Goal: Information Seeking & Learning: Learn about a topic

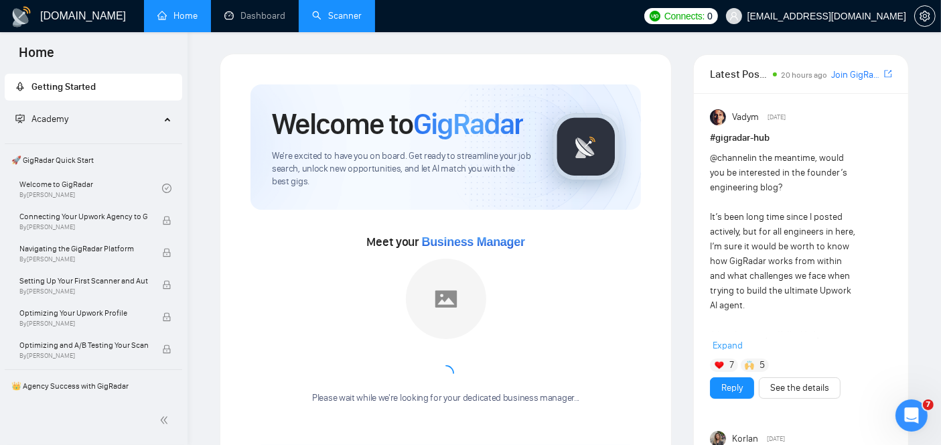
click at [340, 21] on link "Scanner" at bounding box center [337, 15] width 50 height 11
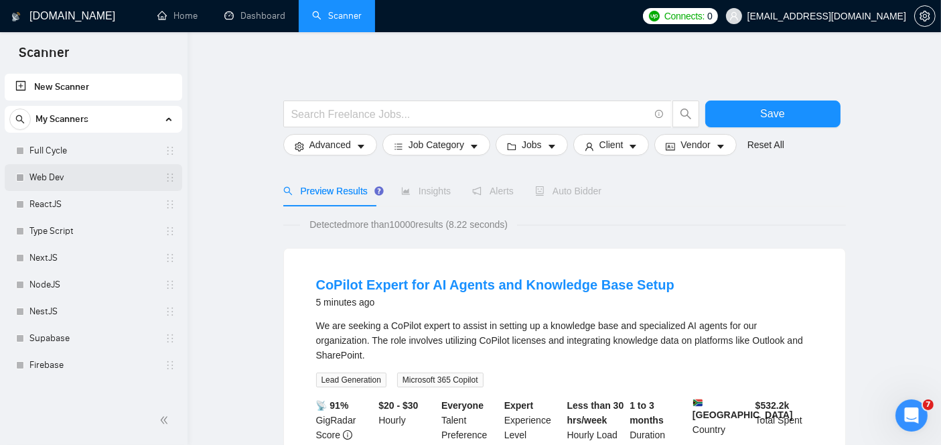
click at [61, 182] on link "Web Dev" at bounding box center [92, 177] width 127 height 27
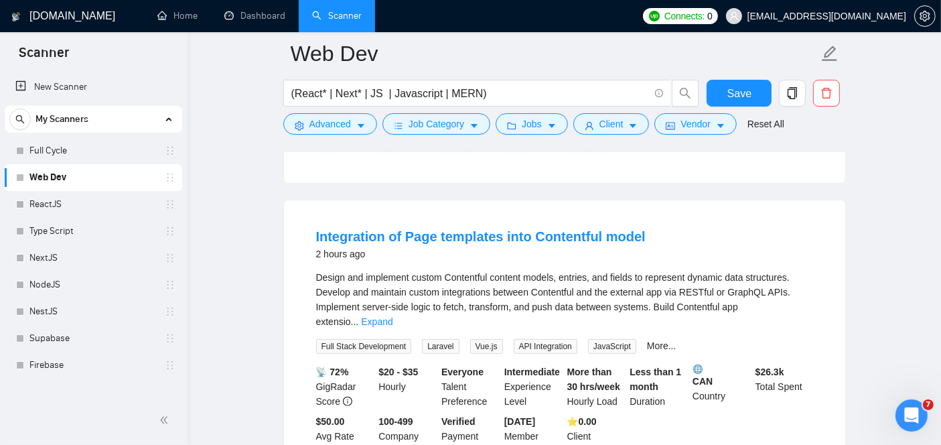
scroll to position [376, 0]
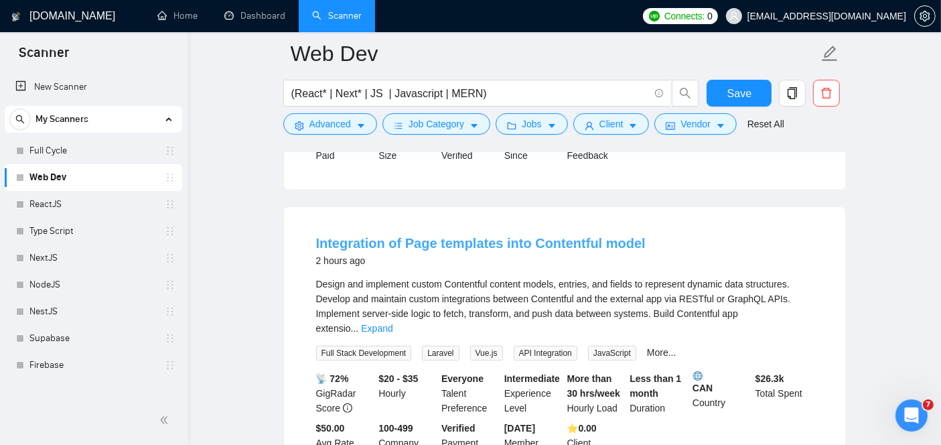
click at [400, 236] on link "Integration of Page templates into Contentful model" at bounding box center [480, 243] width 329 height 15
click at [429, 236] on link "Integration of Page templates into Contentful model" at bounding box center [480, 243] width 329 height 15
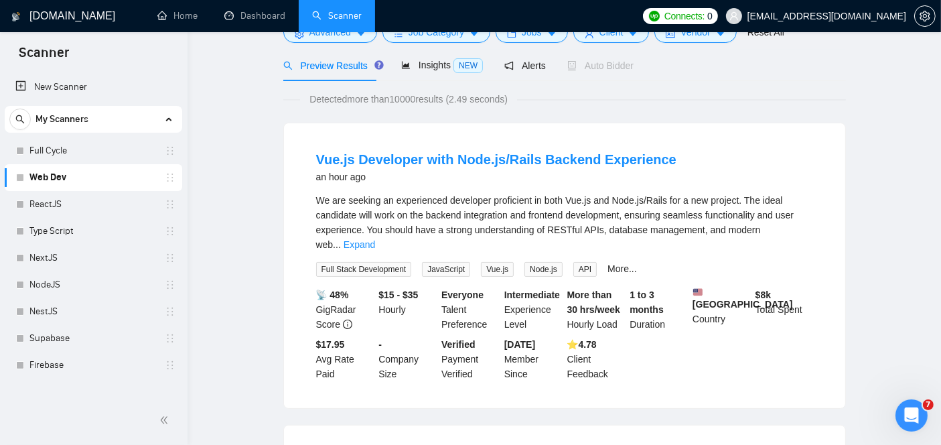
scroll to position [0, 0]
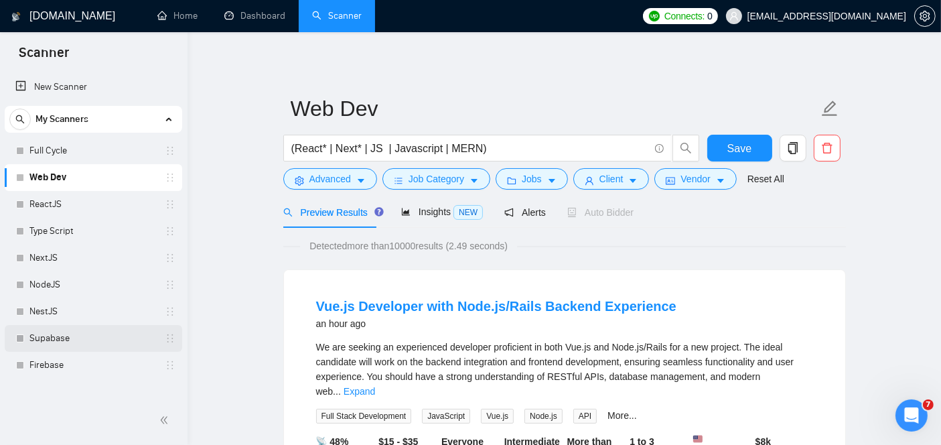
click at [38, 336] on link "Supabase" at bounding box center [92, 338] width 127 height 27
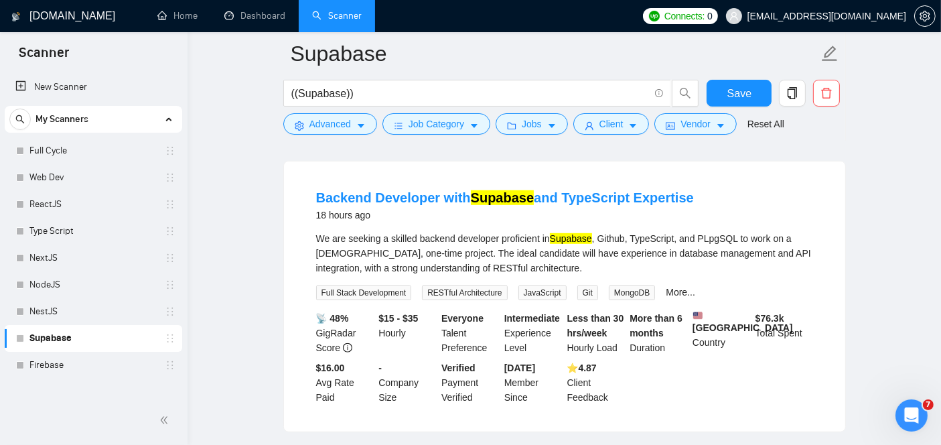
scroll to position [742, 0]
click at [27, 183] on div "Web Dev" at bounding box center [95, 177] width 159 height 27
click at [28, 181] on div "Web Dev" at bounding box center [95, 177] width 159 height 27
click at [64, 175] on link "Web Dev" at bounding box center [92, 177] width 127 height 27
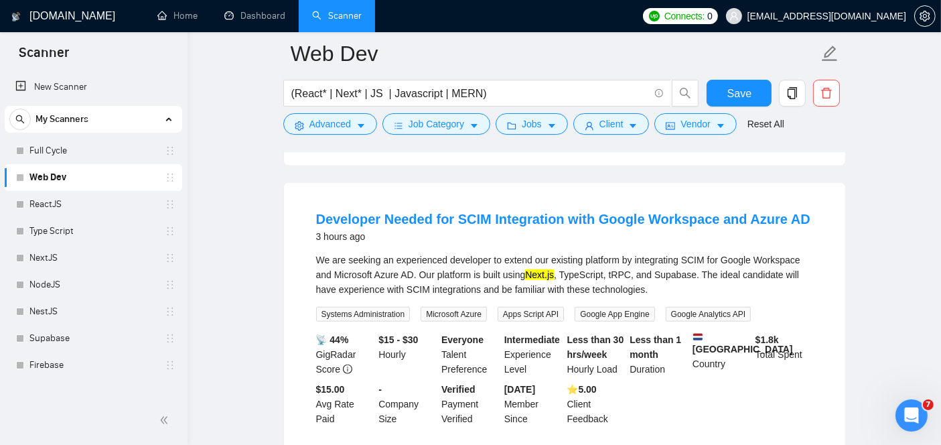
scroll to position [1296, 0]
click at [512, 211] on link "Developer Needed for SCIM Integration with Google Workspace and Azure AD" at bounding box center [563, 218] width 494 height 15
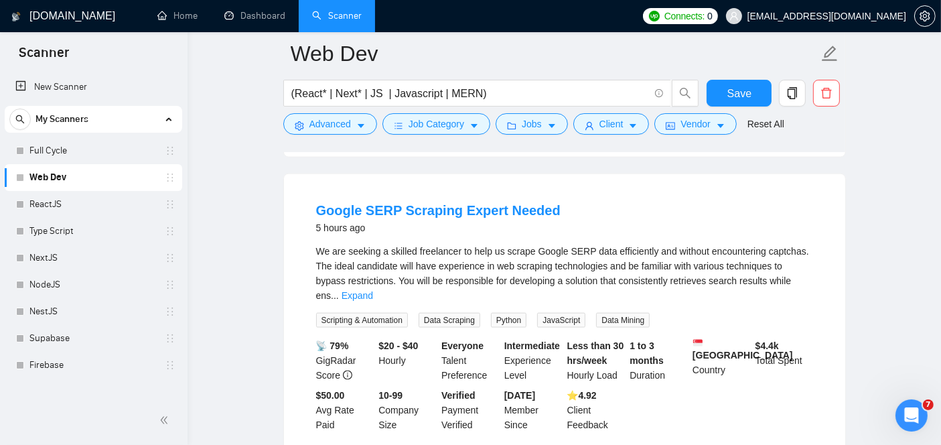
scroll to position [1881, 0]
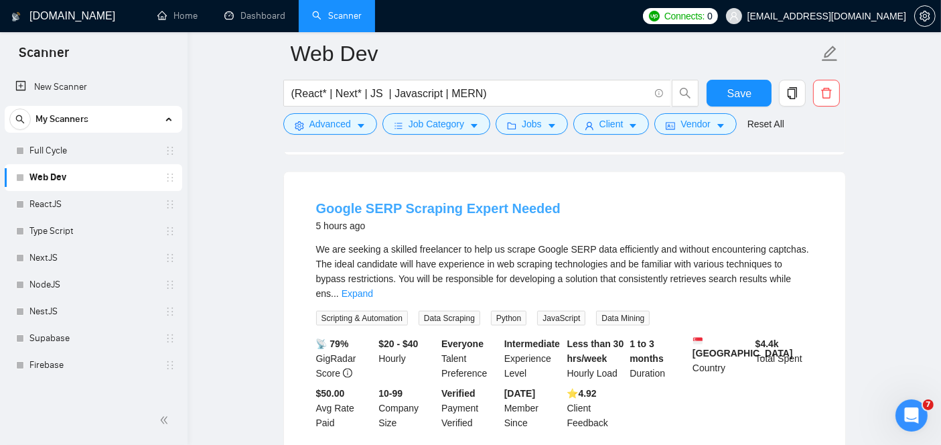
click at [390, 201] on link "Google SERP Scraping Expert Needed" at bounding box center [438, 208] width 244 height 15
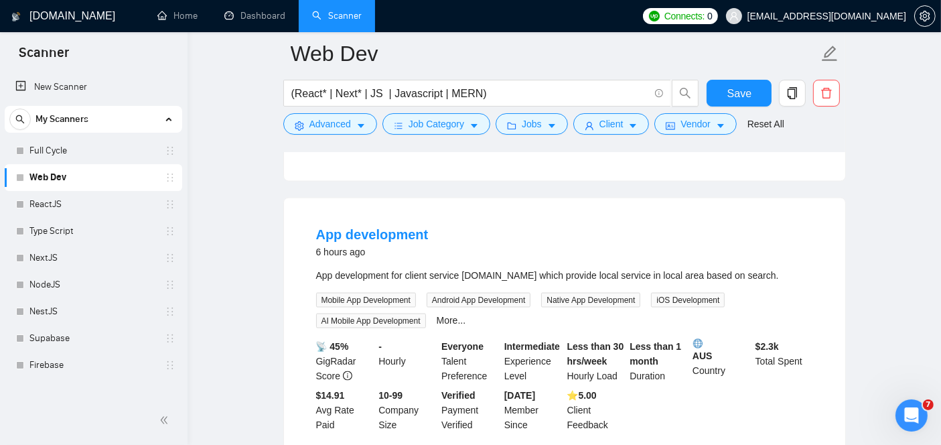
scroll to position [2159, 0]
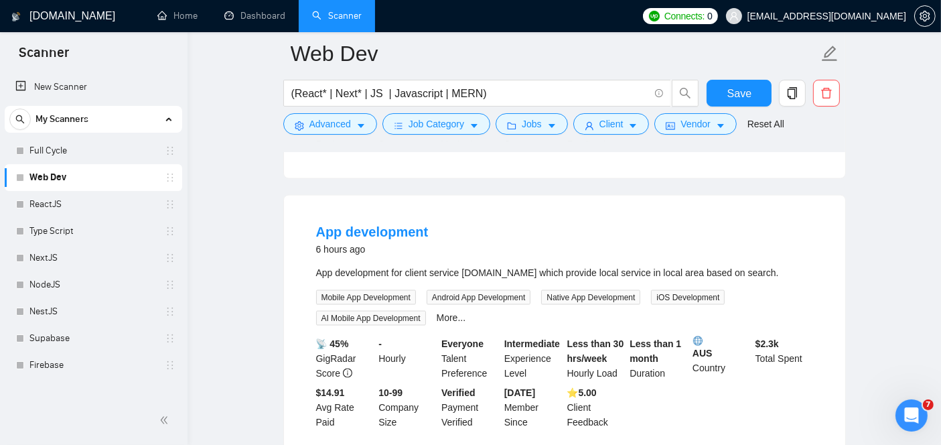
click at [335, 241] on div "6 hours ago" at bounding box center [372, 249] width 113 height 16
click at [346, 224] on link "App development" at bounding box center [372, 231] width 113 height 15
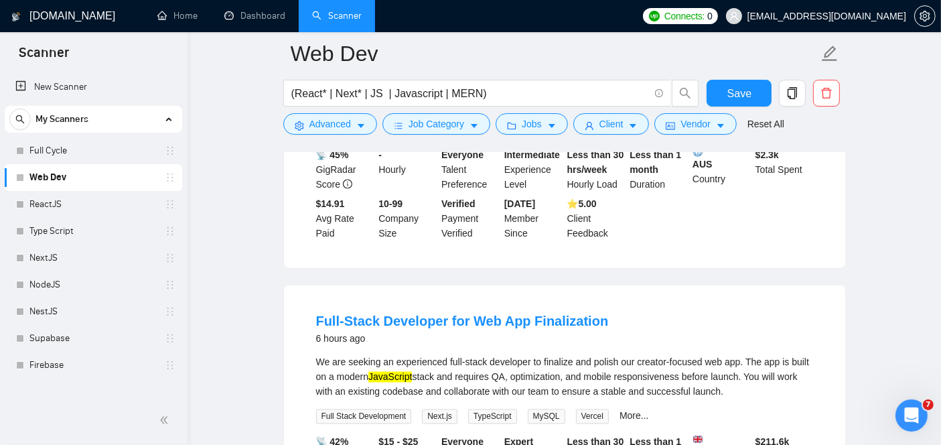
scroll to position [2359, 0]
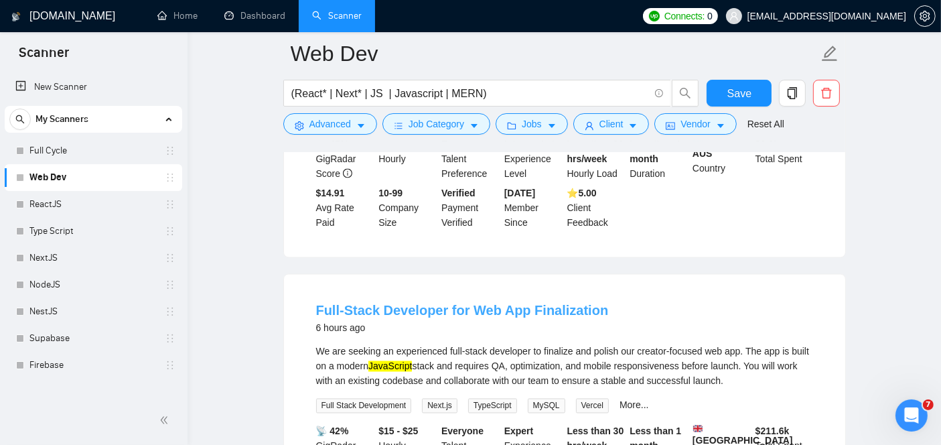
drag, startPoint x: 379, startPoint y: 257, endPoint x: 382, endPoint y: 269, distance: 11.7
click at [382, 291] on li "Full-Stack Developer for Web App Finalization 6 hours ago We are seeking an exp…" at bounding box center [564, 410] width 529 height 238
click at [382, 303] on link "Full-Stack Developer for Web App Finalization" at bounding box center [462, 310] width 293 height 15
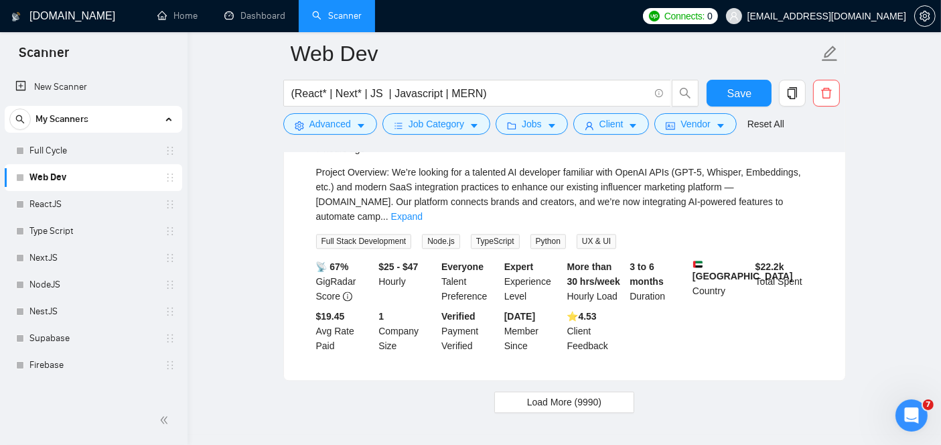
scroll to position [2859, 0]
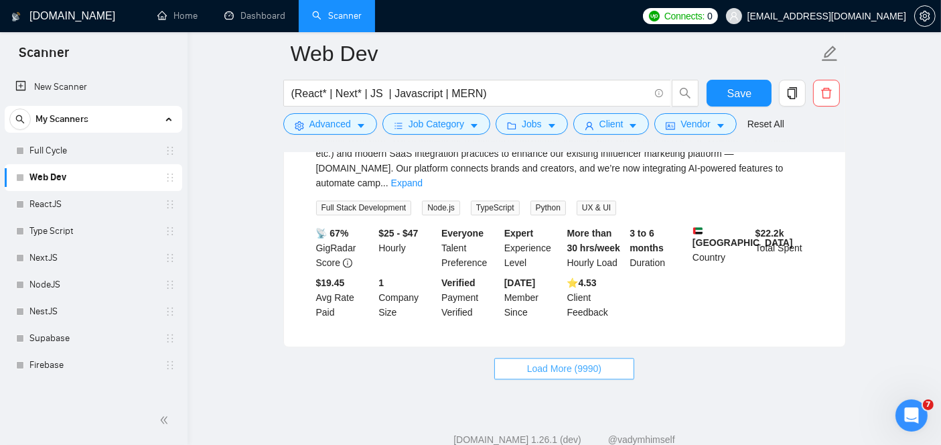
click at [565, 361] on span "Load More (9990)" at bounding box center [564, 368] width 74 height 15
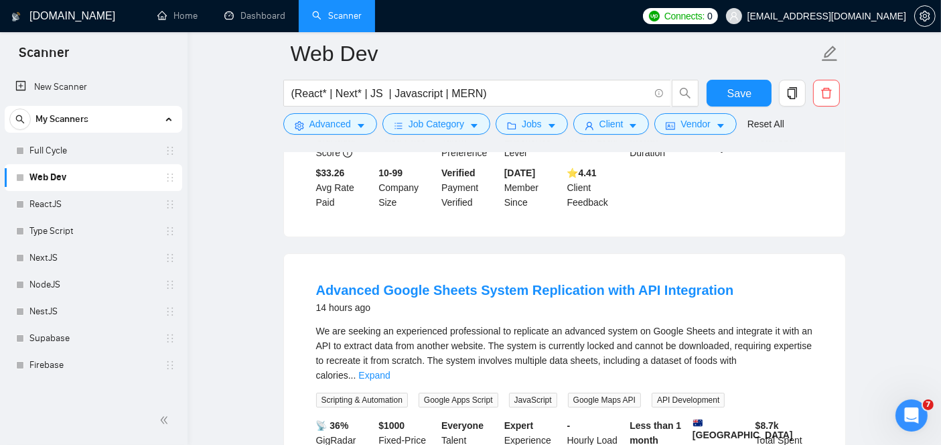
scroll to position [4541, 0]
click at [390, 370] on link "Expand" at bounding box center [373, 375] width 31 height 11
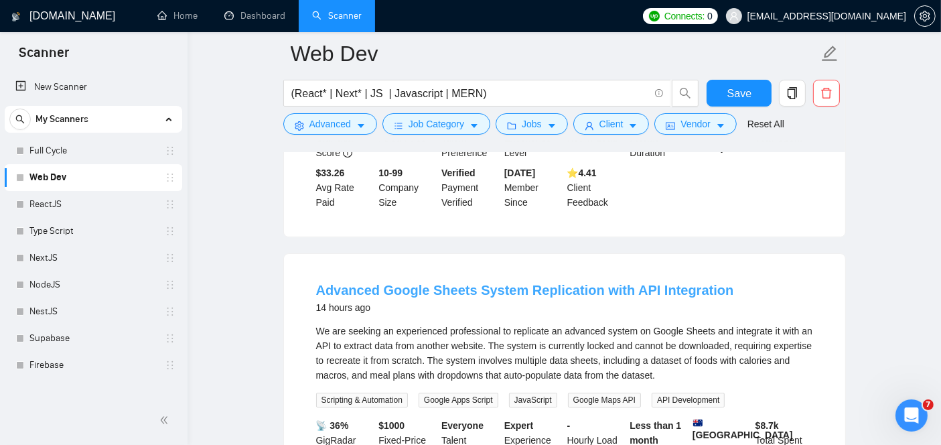
click at [508, 283] on link "Advanced Google Sheets System Replication with API Integration" at bounding box center [525, 290] width 418 height 15
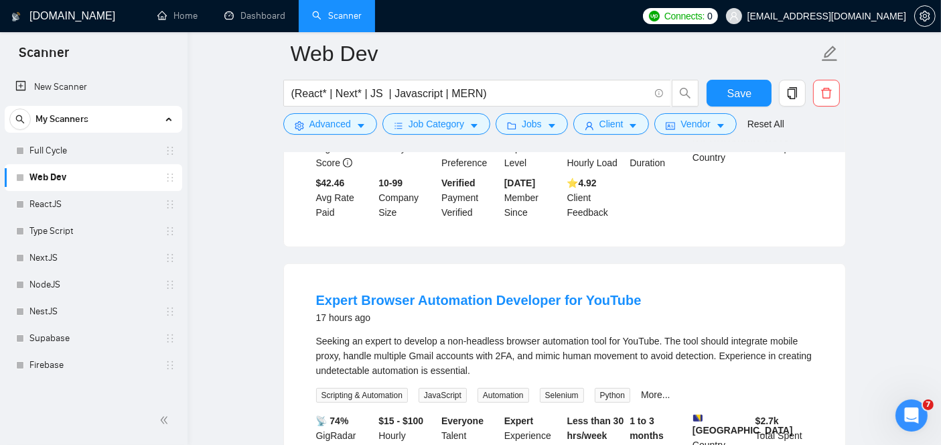
scroll to position [5715, 0]
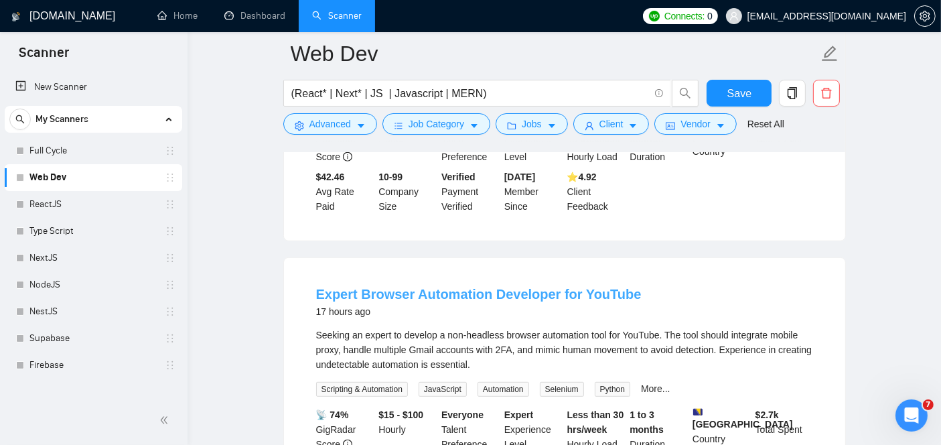
click at [407, 287] on link "Expert Browser Automation Developer for YouTube" at bounding box center [478, 294] width 325 height 15
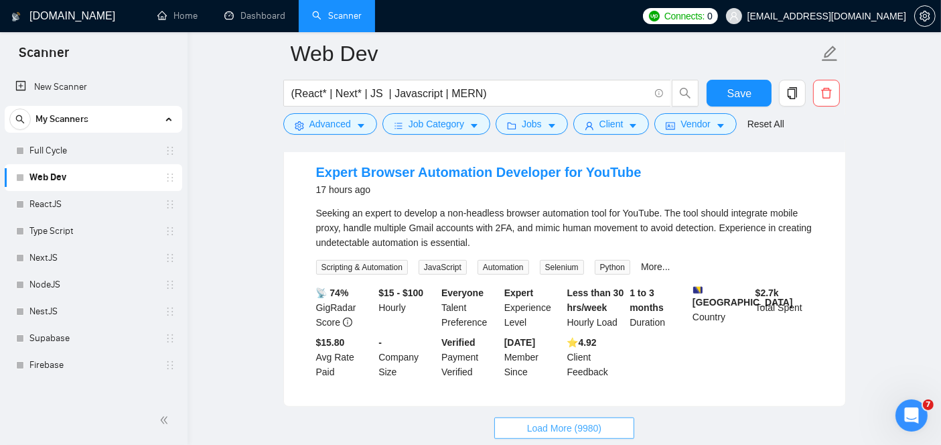
click at [549, 421] on span "Load More (9980)" at bounding box center [564, 428] width 74 height 15
click at [549, 421] on span "Loading..." at bounding box center [564, 428] width 51 height 15
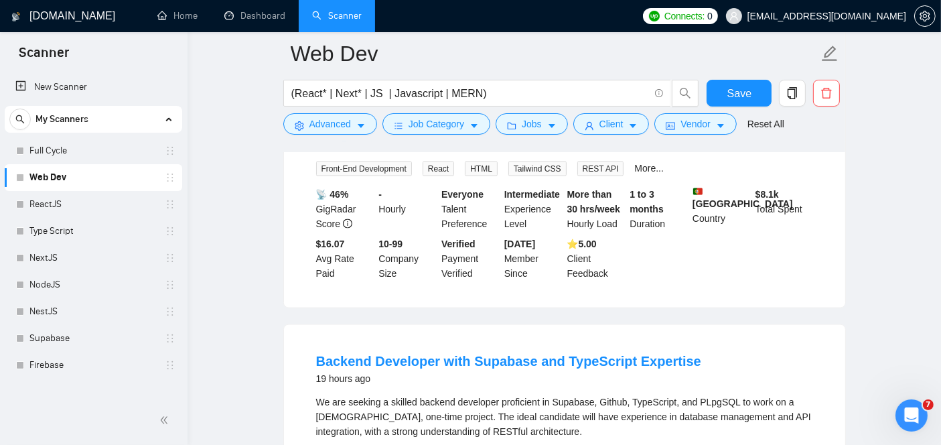
scroll to position [6832, 0]
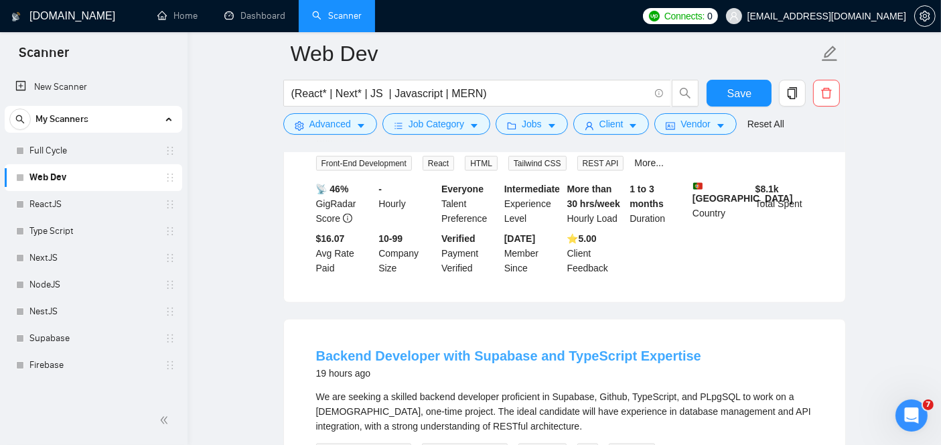
click at [498, 348] on link "Backend Developer with Supabase and TypeScript Expertise" at bounding box center [508, 355] width 385 height 15
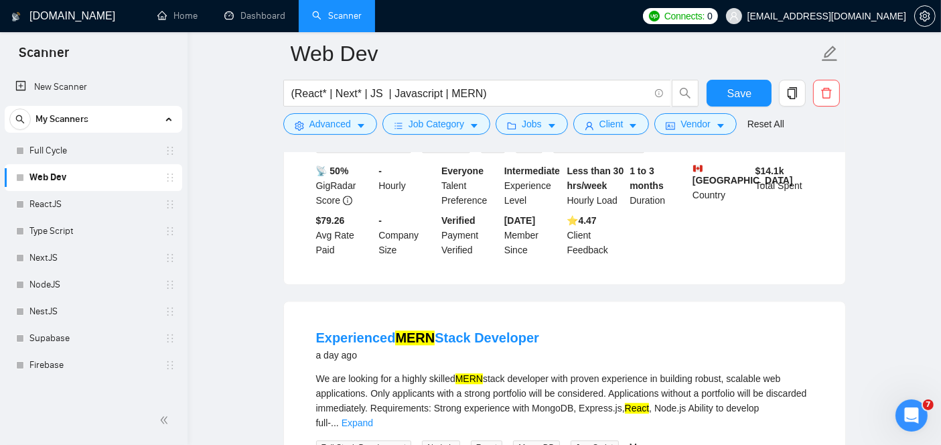
scroll to position [8328, 0]
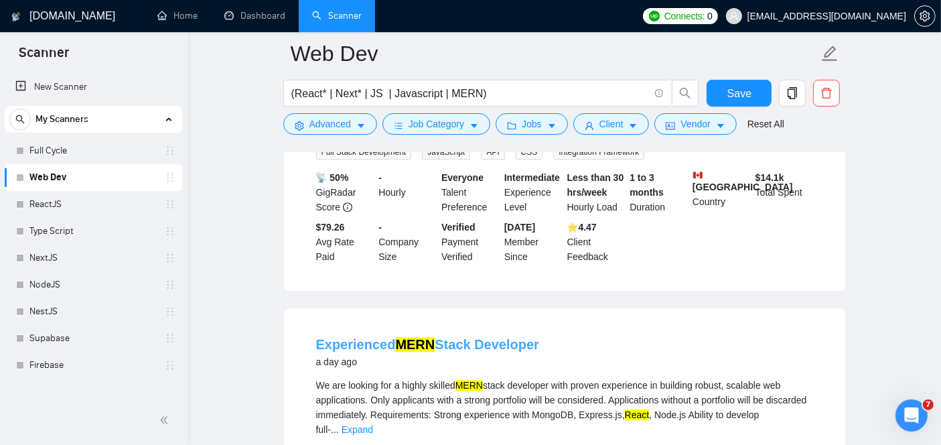
click at [429, 337] on mark "MERN" at bounding box center [415, 344] width 40 height 15
click at [93, 336] on link "Supabase" at bounding box center [92, 338] width 127 height 27
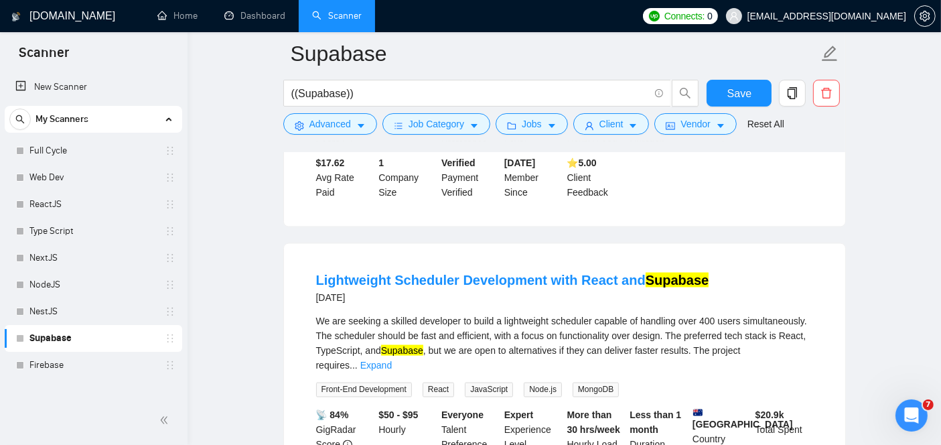
scroll to position [2160, 0]
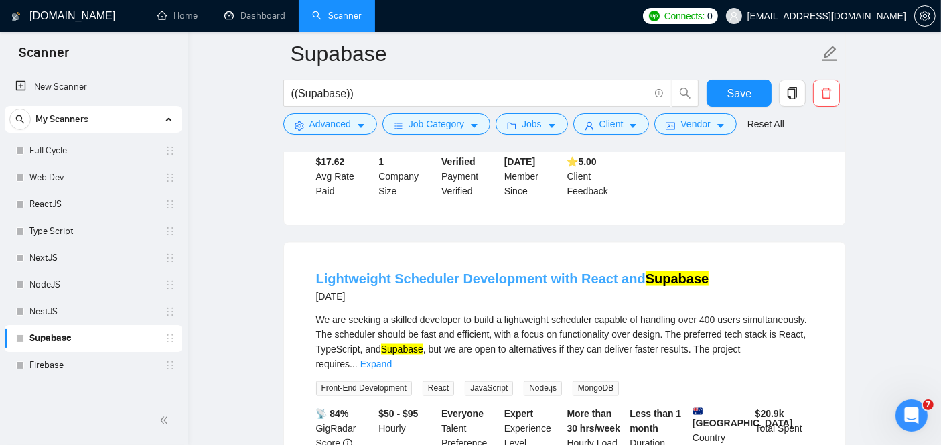
click at [522, 271] on link "Lightweight Scheduler Development with React and Supabase" at bounding box center [512, 278] width 393 height 15
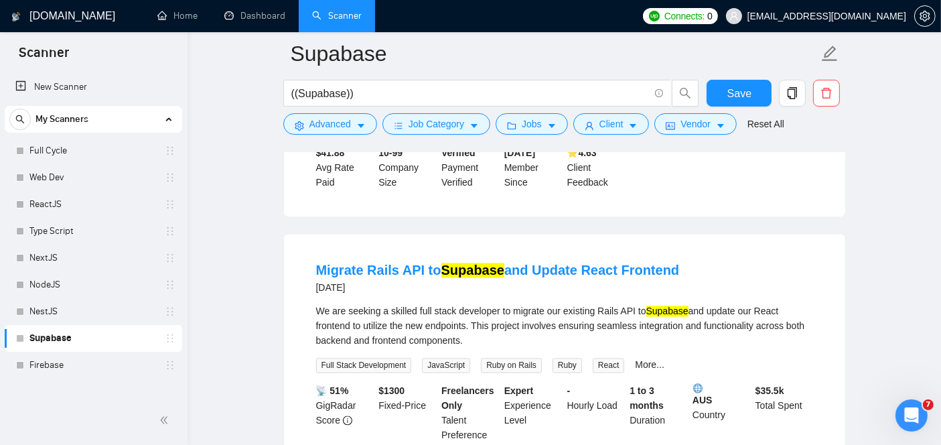
scroll to position [2472, 0]
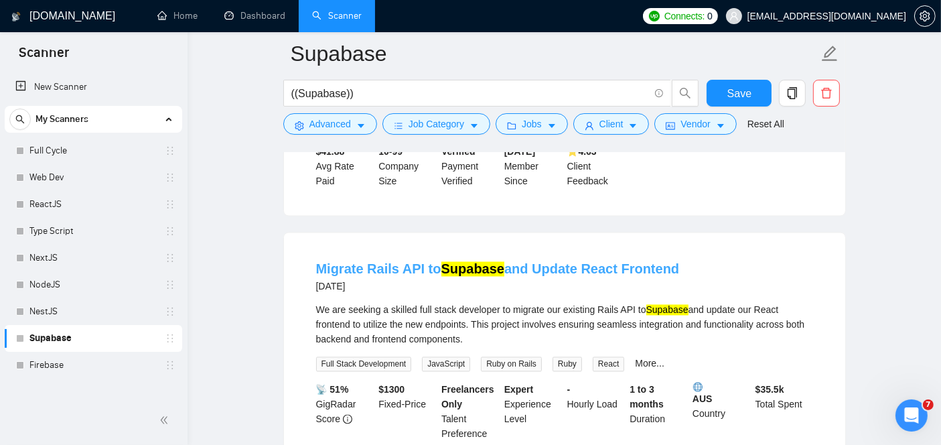
click at [447, 262] on mark "Supabase" at bounding box center [472, 269] width 63 height 15
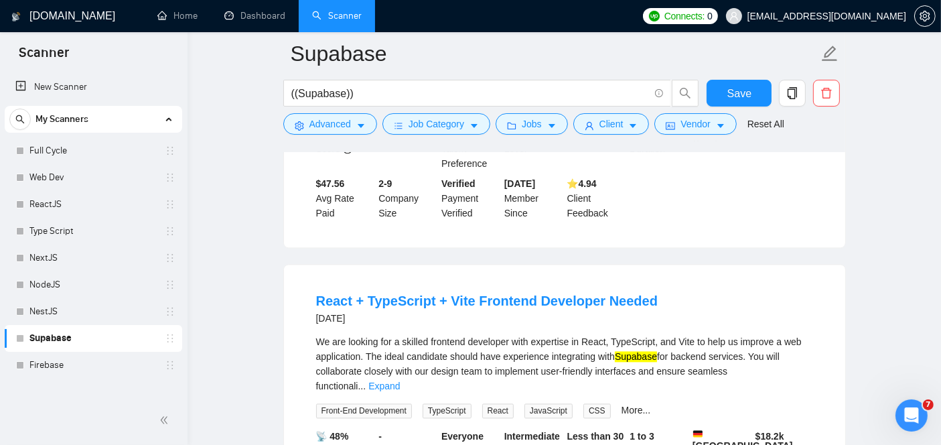
scroll to position [2884, 0]
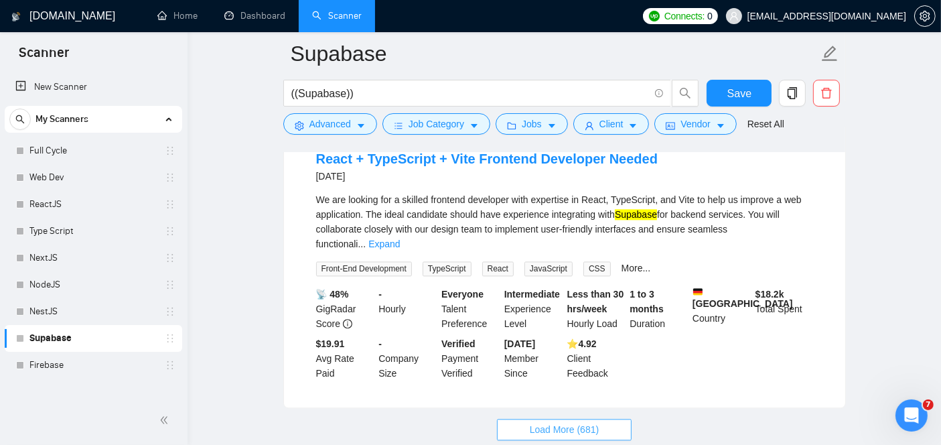
click at [543, 422] on span "Load More (681)" at bounding box center [565, 429] width 70 height 15
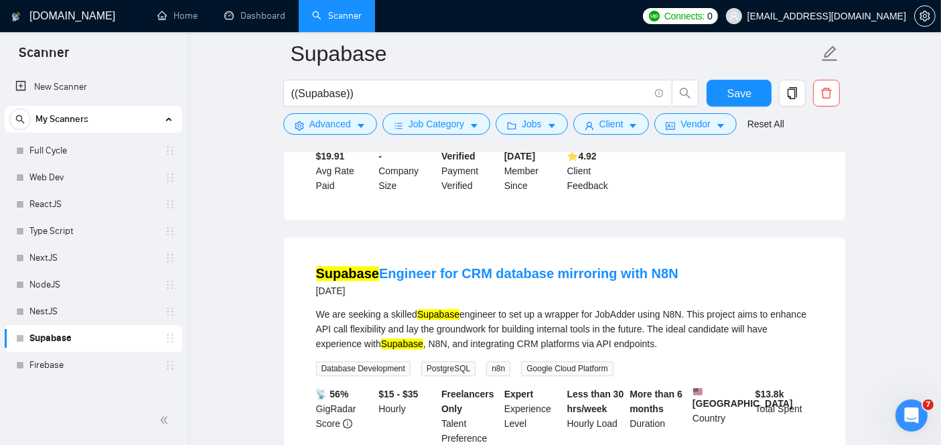
scroll to position [3077, 0]
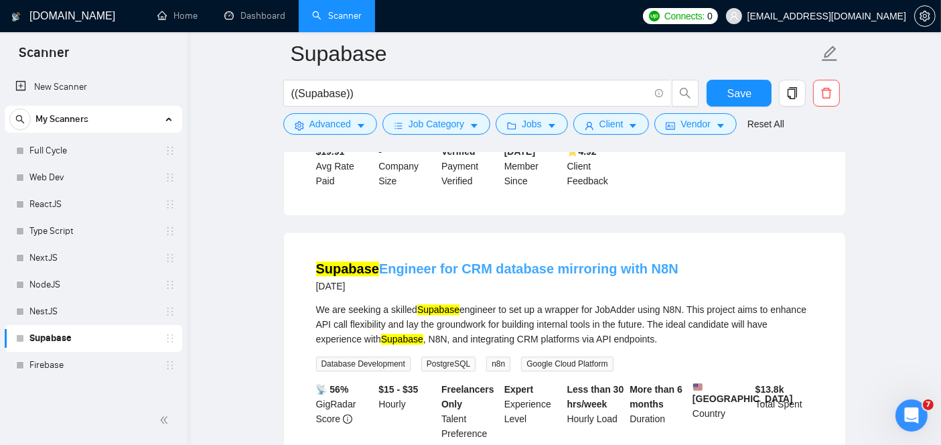
click at [382, 261] on link "Supabase Engineer for CRM database mirroring with N8N" at bounding box center [497, 268] width 362 height 15
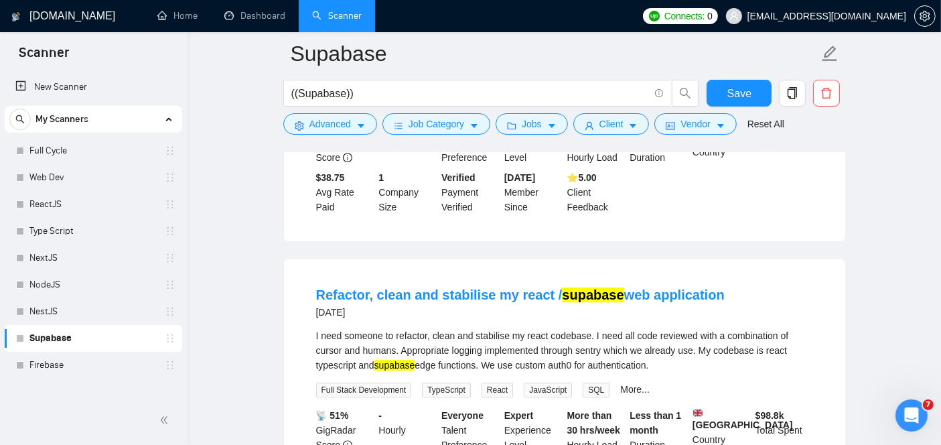
scroll to position [3977, 0]
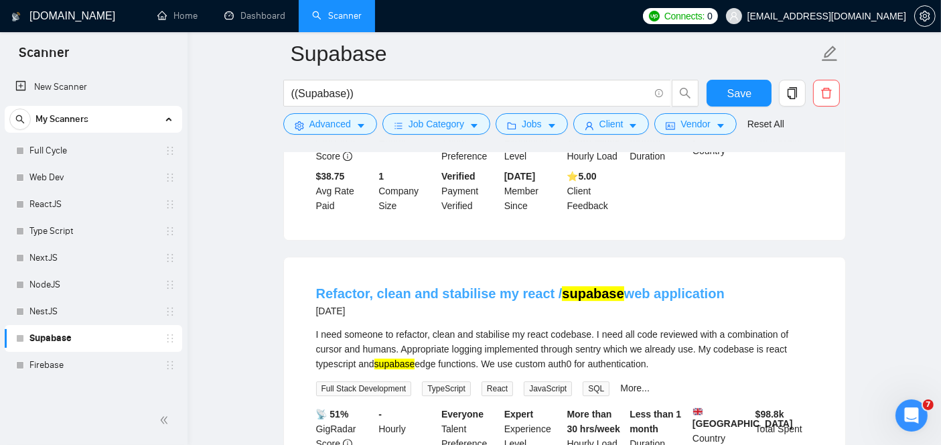
click at [406, 286] on link "Refactor, clean and stabilise my react / supabase web application" at bounding box center [520, 293] width 409 height 15
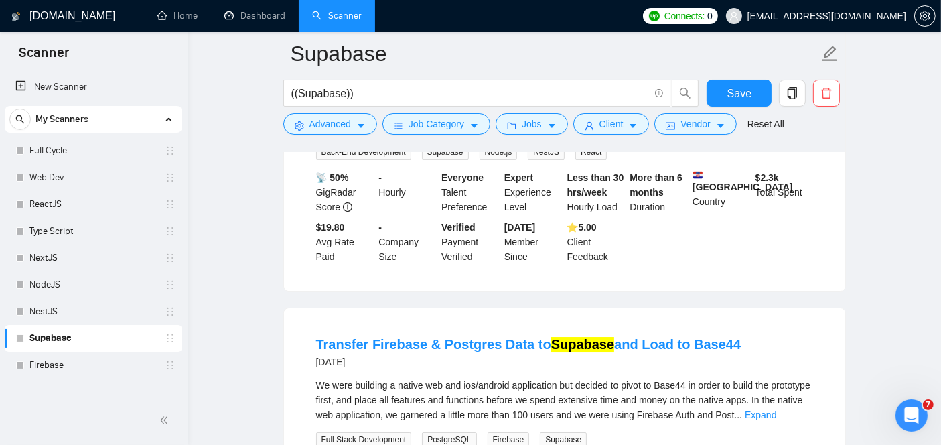
scroll to position [4514, 0]
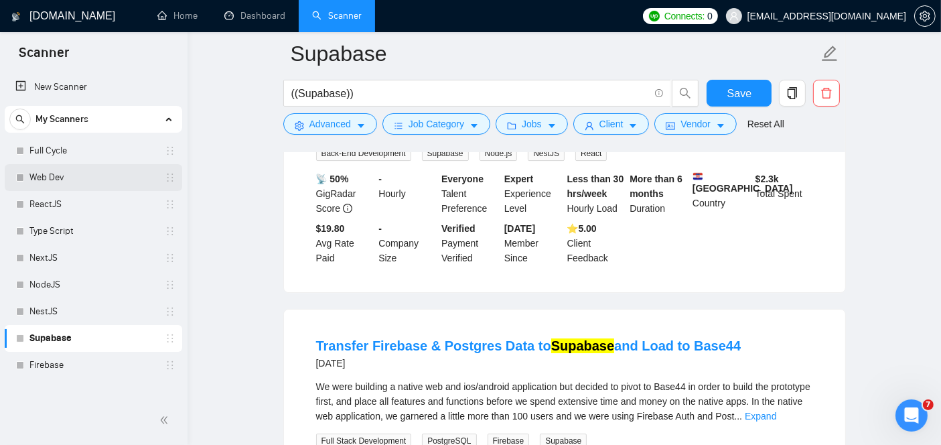
click at [25, 179] on div "Web Dev" at bounding box center [95, 177] width 159 height 27
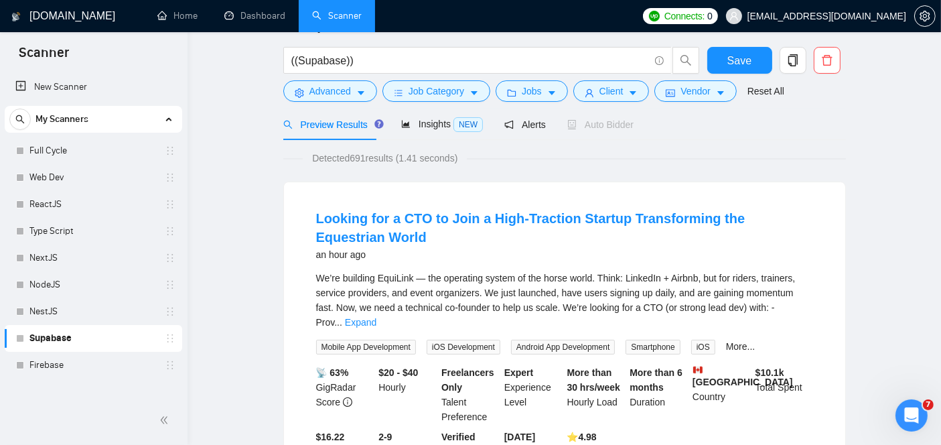
scroll to position [0, 0]
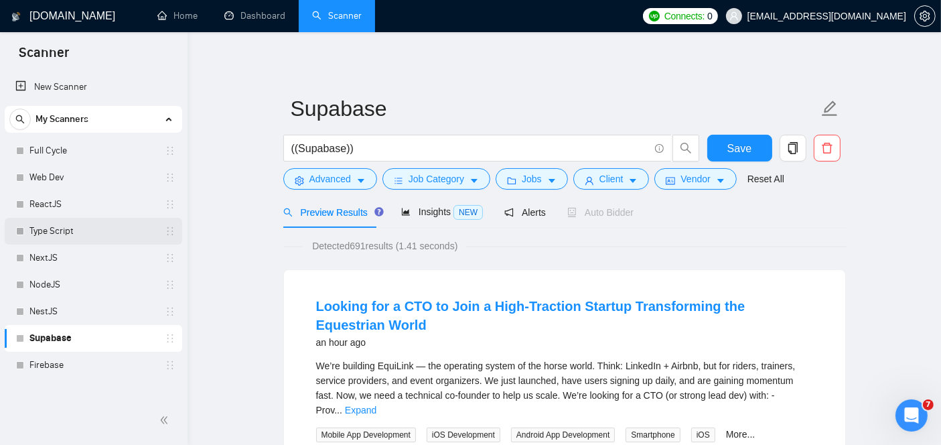
click at [32, 226] on link "Type Script" at bounding box center [92, 231] width 127 height 27
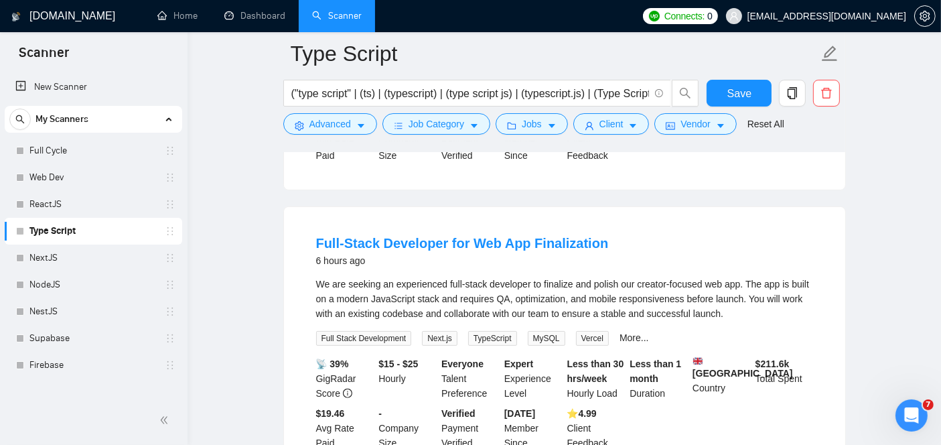
scroll to position [362, 0]
click at [419, 248] on link "Full-Stack Developer for Web App Finalization" at bounding box center [462, 242] width 293 height 15
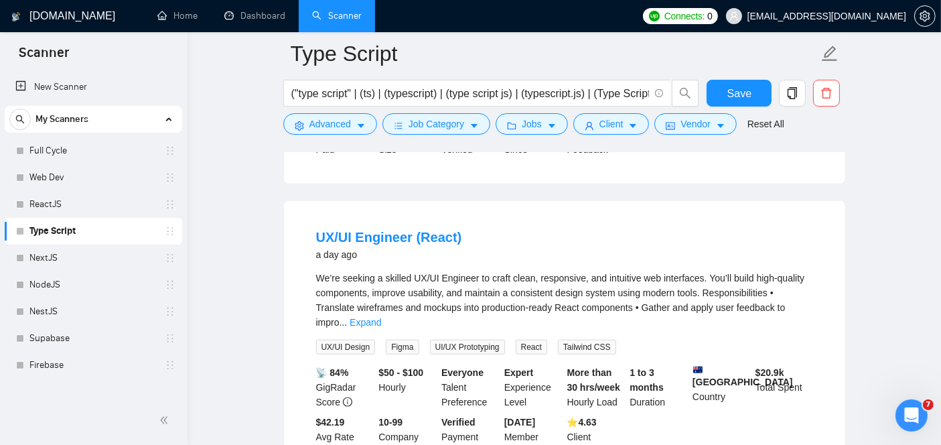
scroll to position [1242, 0]
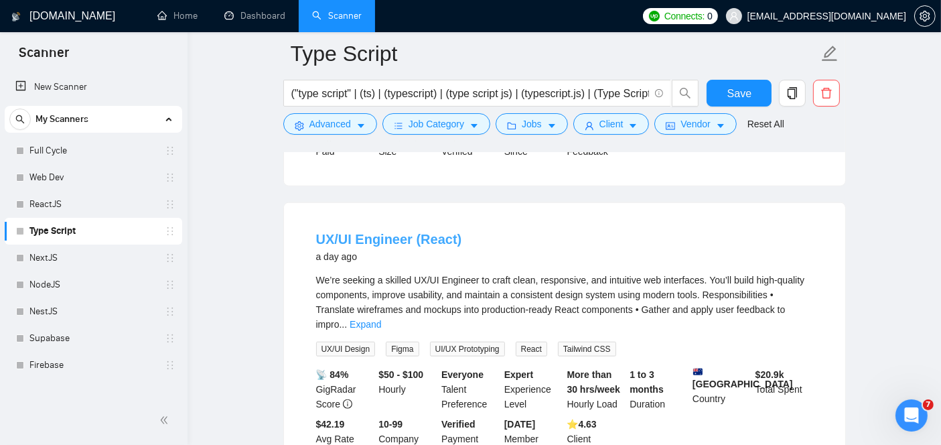
click at [341, 240] on link "UX/UI Engineer (React)" at bounding box center [389, 239] width 146 height 15
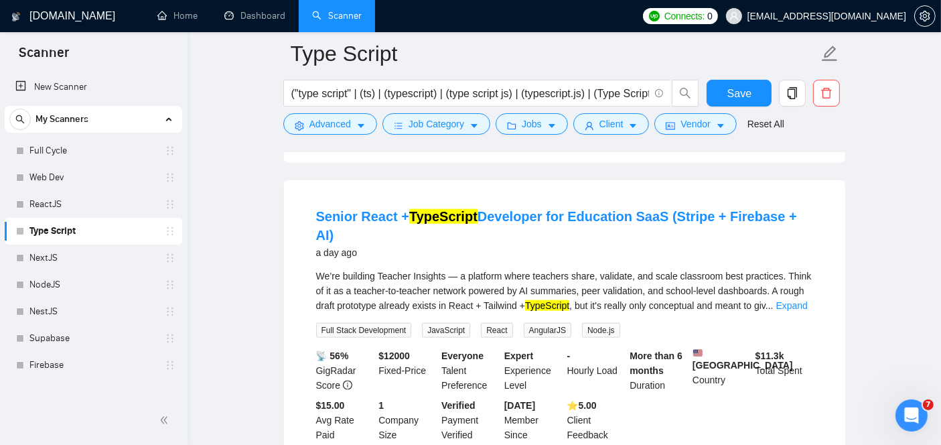
scroll to position [1567, 0]
click at [412, 208] on mark "TypeScript" at bounding box center [443, 215] width 68 height 15
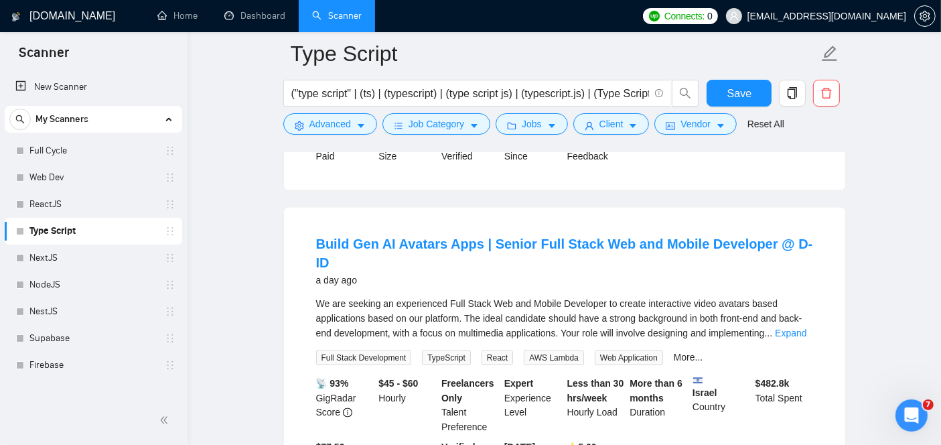
scroll to position [2136, 0]
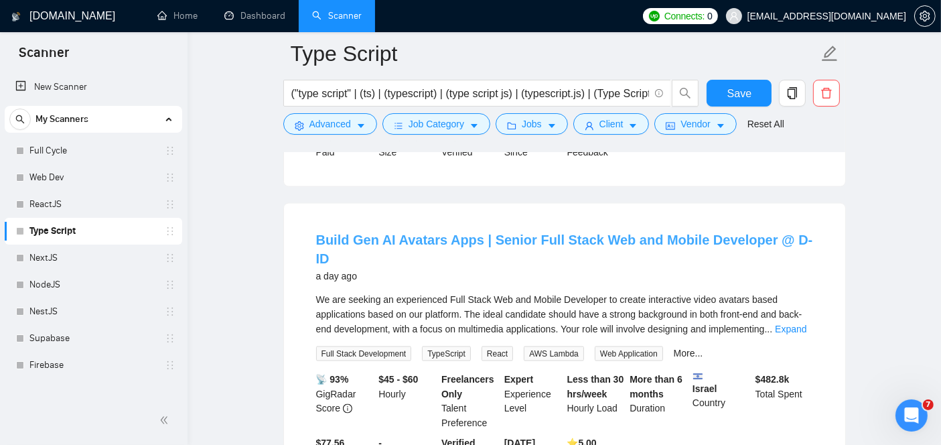
click at [362, 232] on link "Build Gen AI Avatars Apps | Senior Full Stack Web and Mobile Developer @ D-ID" at bounding box center [564, 248] width 497 height 33
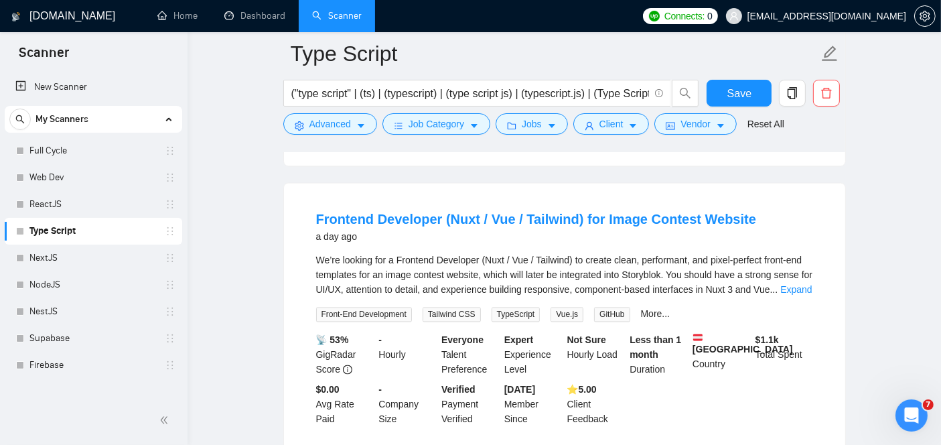
scroll to position [2478, 0]
click at [463, 212] on link "Frontend Developer (Nuxt / Vue / Tailwind) for Image Contest Website" at bounding box center [536, 219] width 440 height 15
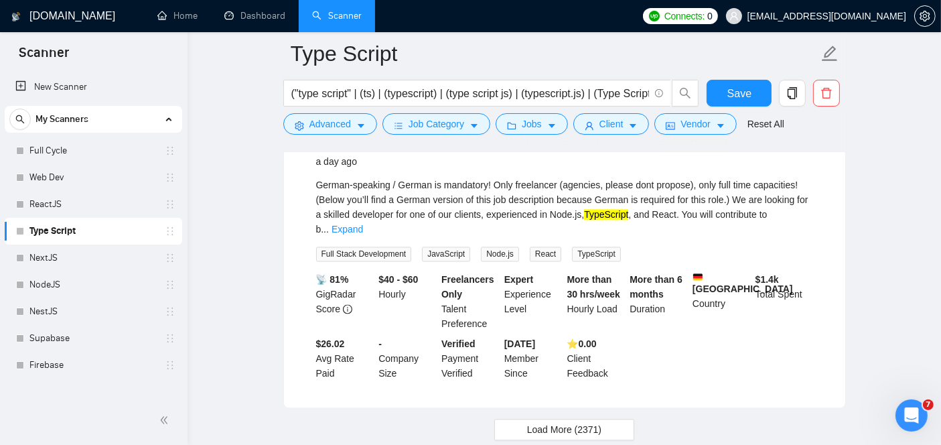
scroll to position [2875, 0]
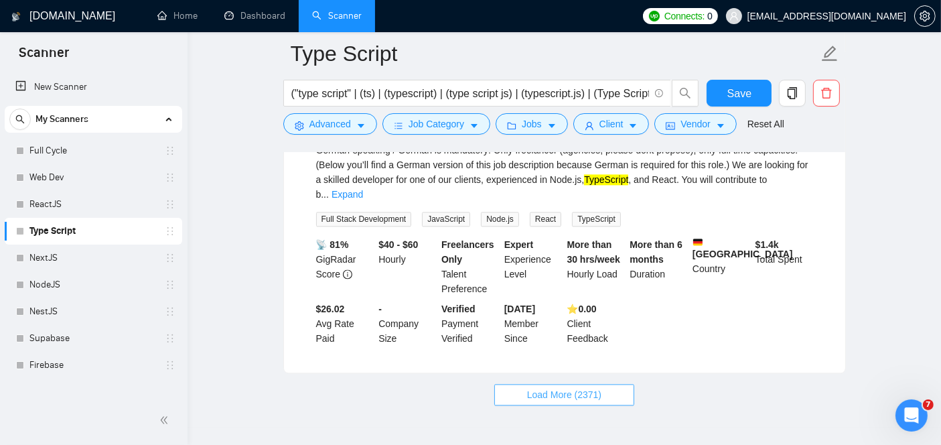
click at [570, 387] on span "Load More (2371)" at bounding box center [564, 394] width 74 height 15
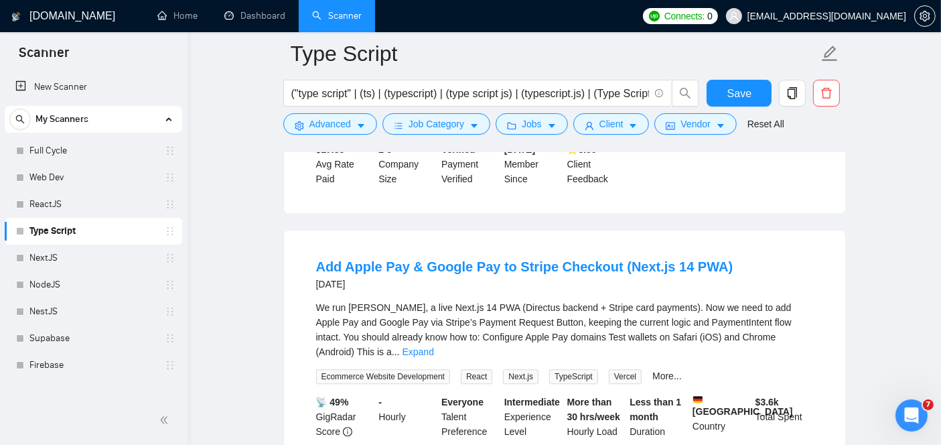
scroll to position [3356, 0]
click at [488, 259] on link "Add Apple Pay & Google Pay to Stripe Checkout (Next.js 14 PWA)" at bounding box center [524, 266] width 417 height 15
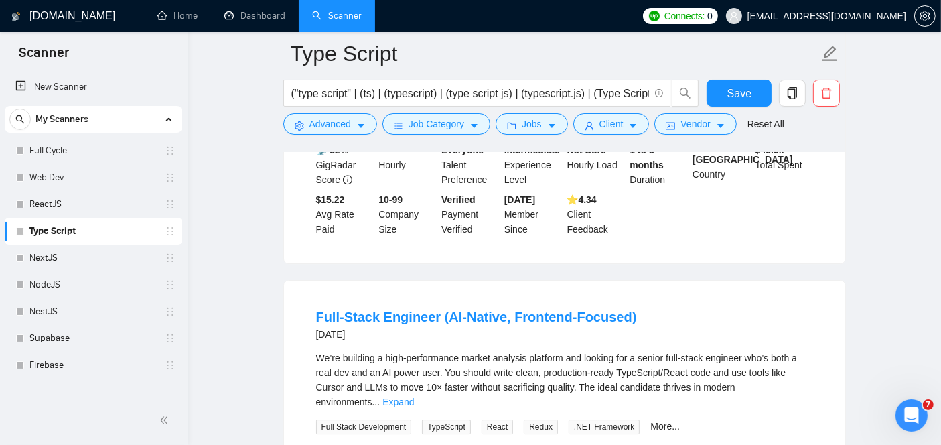
scroll to position [4211, 0]
click at [396, 309] on link "Full-Stack Engineer (AI-Native, Frontend-Focused)" at bounding box center [476, 316] width 321 height 15
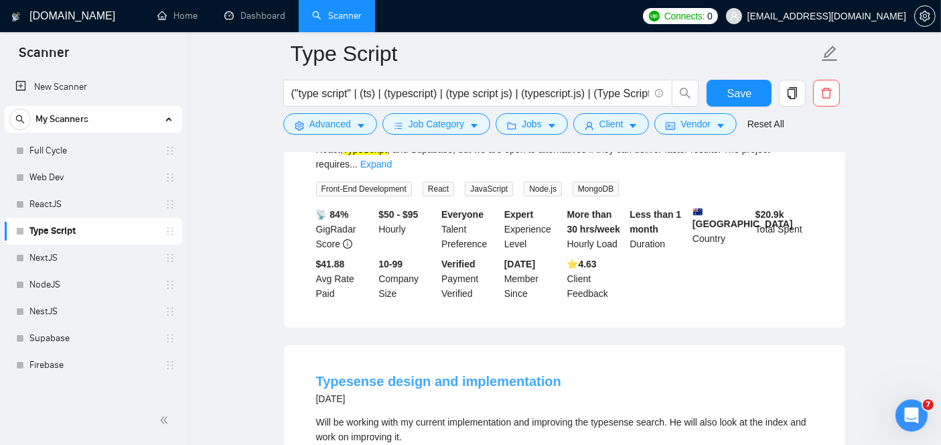
scroll to position [4751, 0]
click at [427, 373] on link "Typesense design and implementation" at bounding box center [438, 380] width 245 height 15
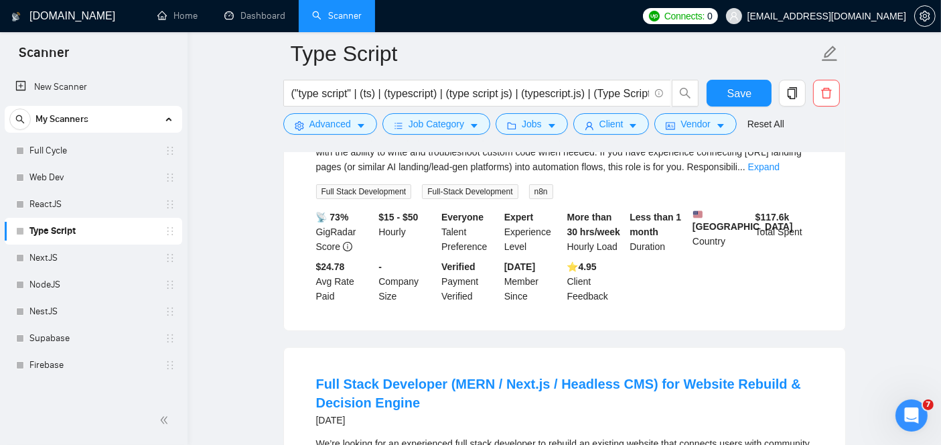
scroll to position [5327, 0]
click at [416, 376] on link "Full Stack Developer (MERN / Next.js / Headless CMS) for Website Rebuild & Deci…" at bounding box center [558, 392] width 485 height 33
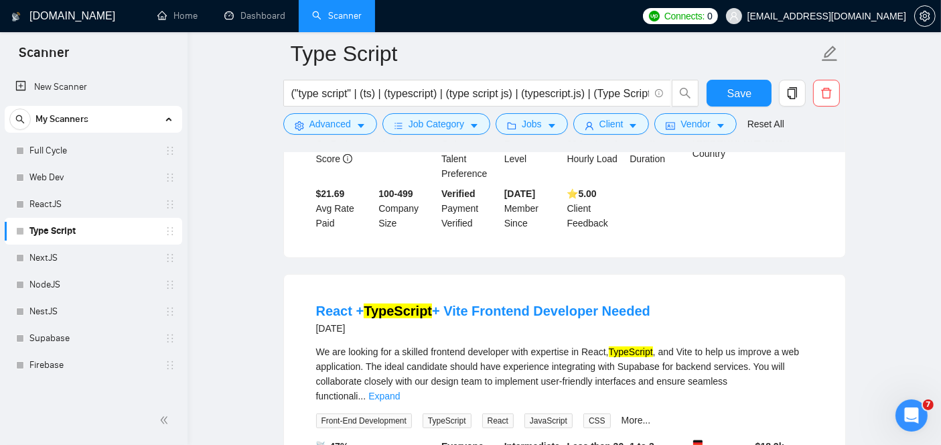
scroll to position [5833, 0]
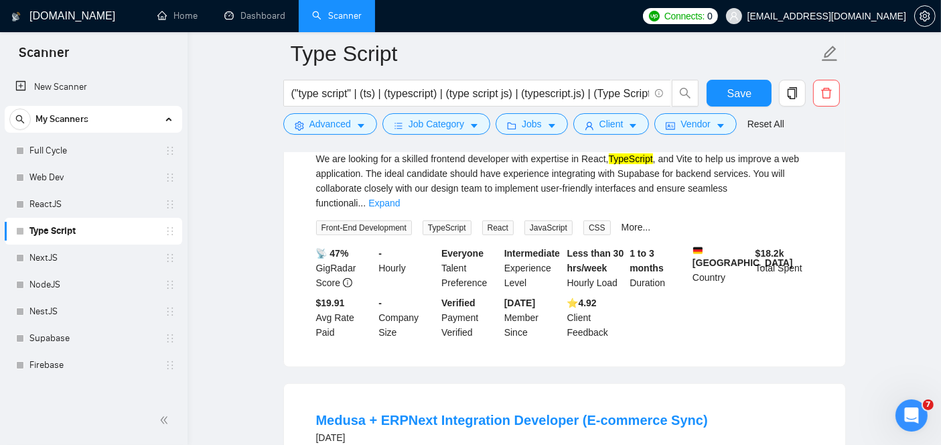
scroll to position [5931, 0]
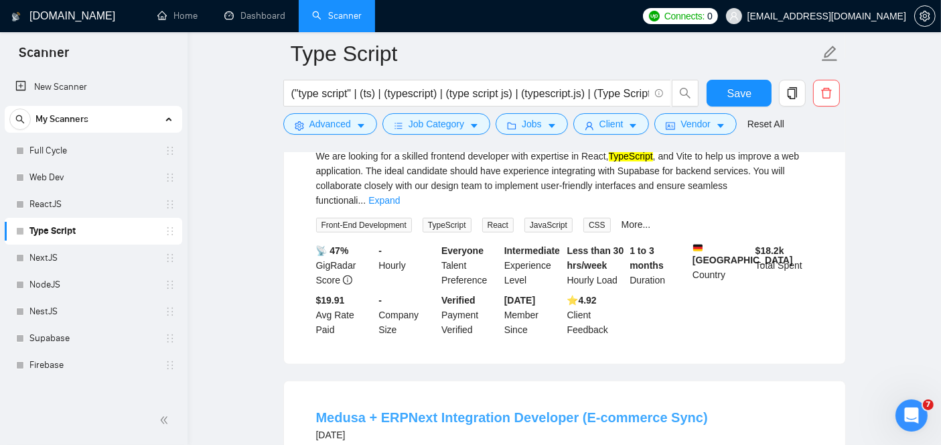
click at [612, 410] on link "Medusa + ERPNext Integration Developer (E-commerce Sync)" at bounding box center [512, 417] width 392 height 15
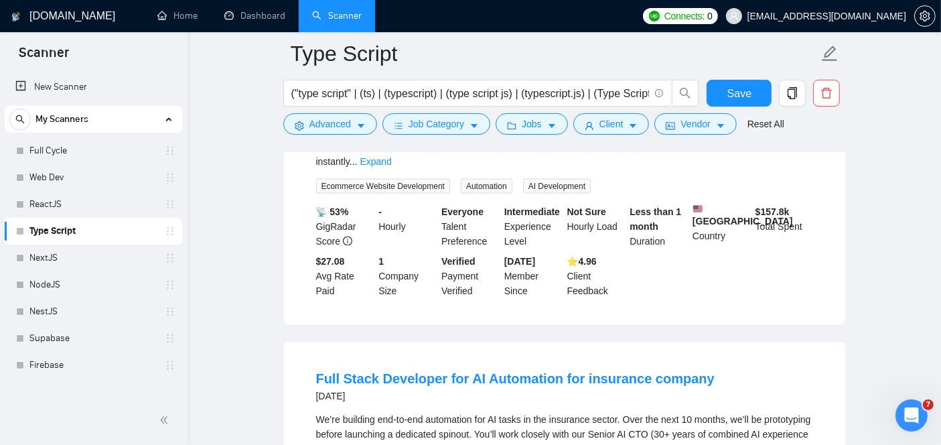
scroll to position [6878, 0]
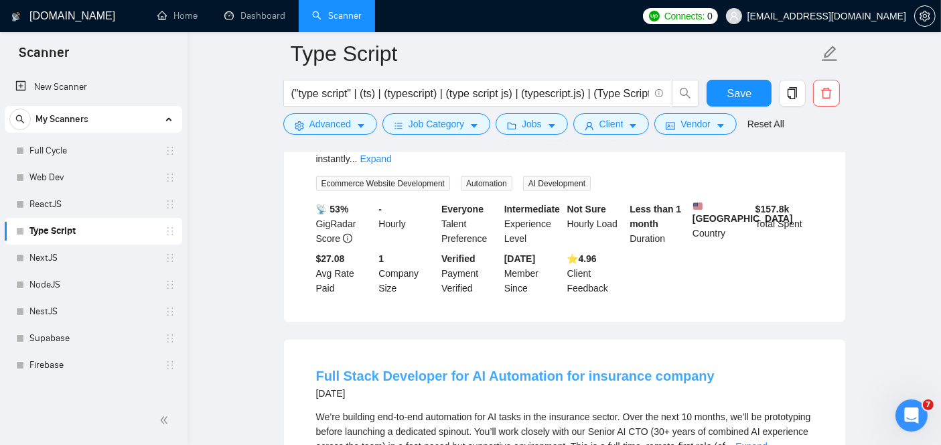
click at [489, 368] on link "Full Stack Developer for AI Automation for insurance company" at bounding box center [515, 375] width 398 height 15
click at [63, 182] on link "Web Dev" at bounding box center [92, 177] width 127 height 27
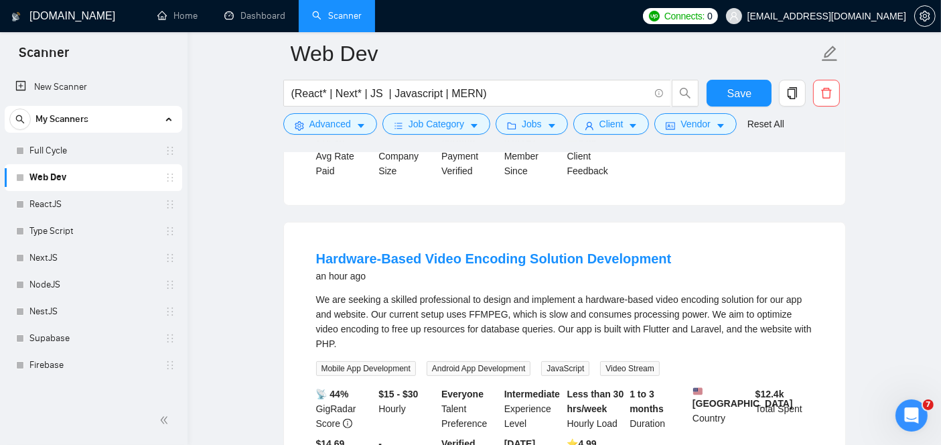
scroll to position [332, 0]
click at [555, 254] on link "Hardware-Based Video Encoding Solution Development" at bounding box center [494, 257] width 356 height 15
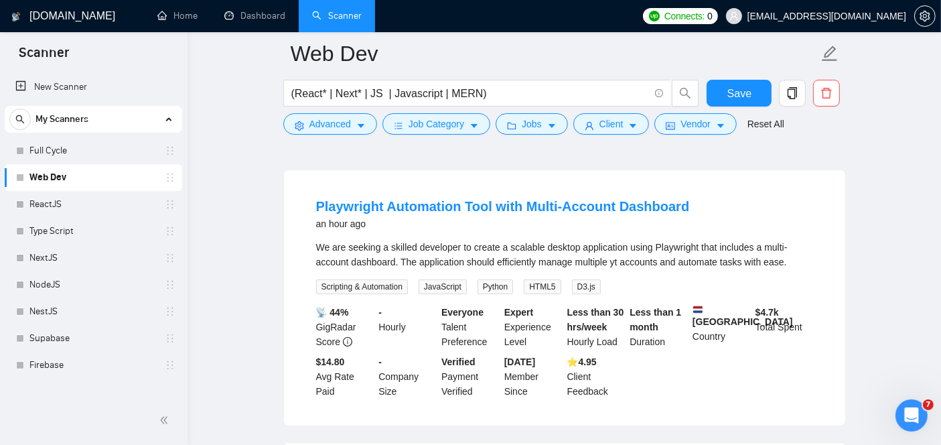
scroll to position [110, 0]
click at [398, 208] on link "Playwright Automation Tool with Multi-Account Dashboard" at bounding box center [503, 206] width 374 height 15
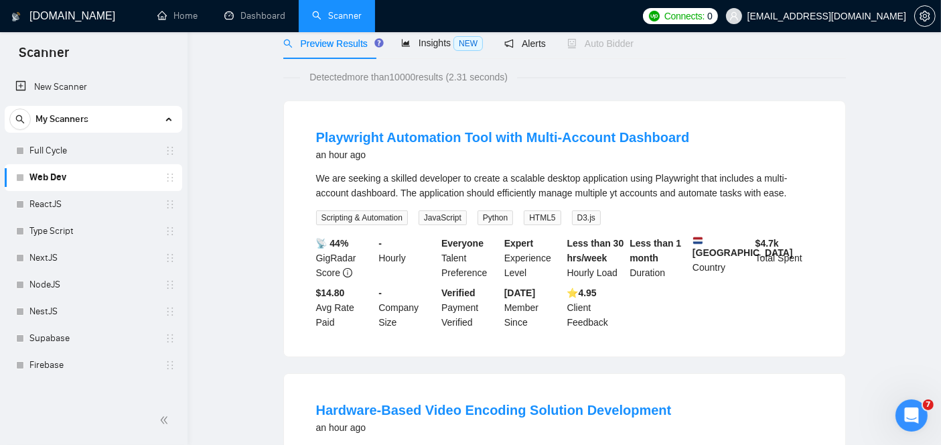
scroll to position [0, 0]
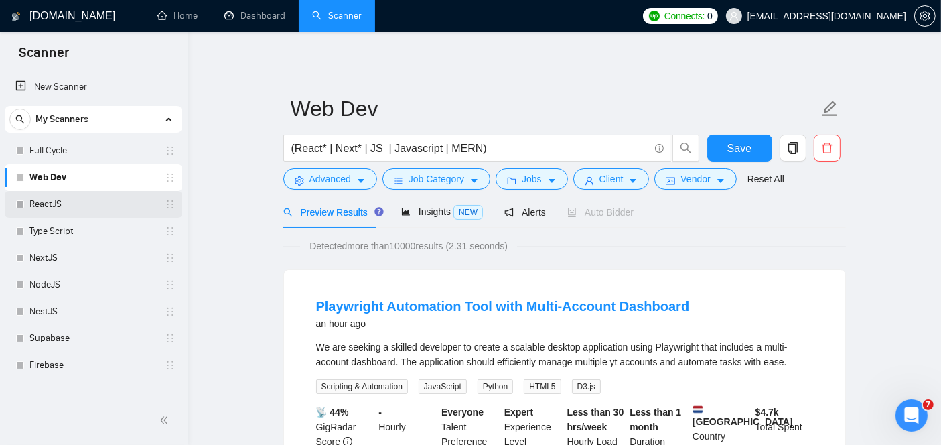
click at [65, 198] on link "ReactJS" at bounding box center [92, 204] width 127 height 27
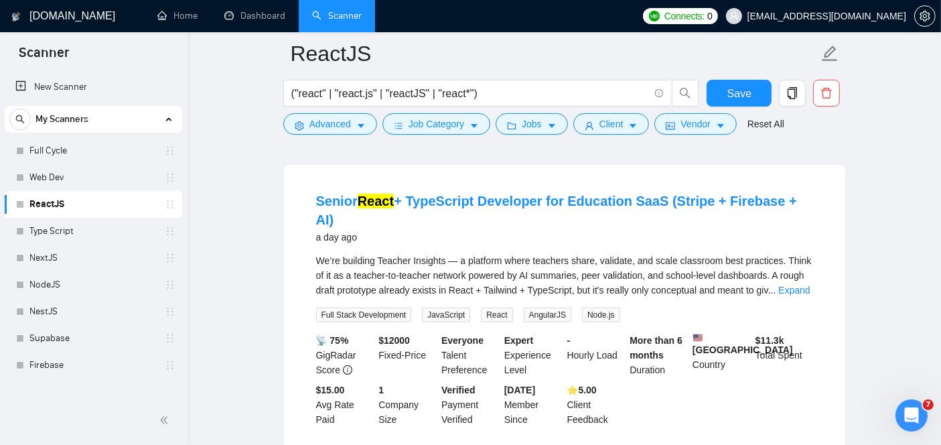
scroll to position [117, 0]
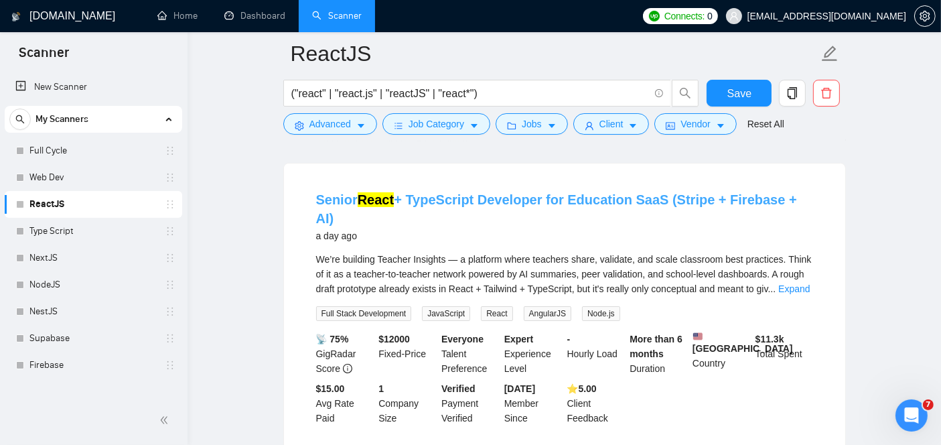
click at [441, 194] on link "Senior React + TypeScript Developer for Education SaaS (Stripe + Firebase + AI)" at bounding box center [556, 208] width 481 height 33
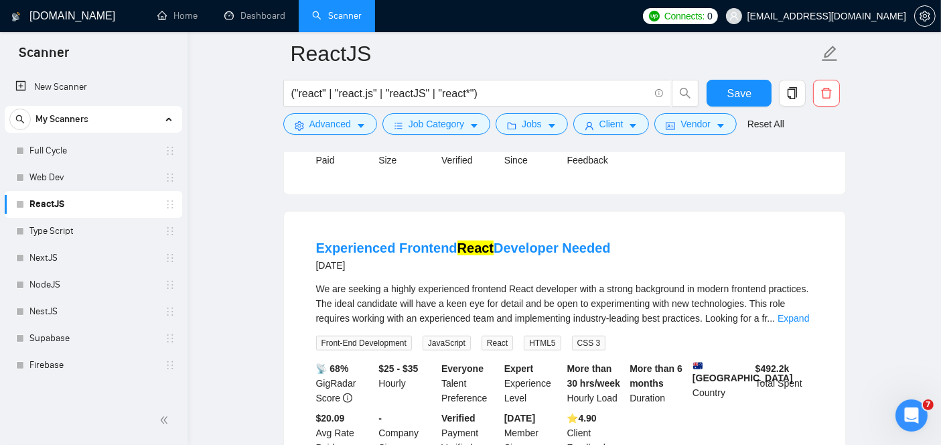
scroll to position [1014, 0]
click at [427, 239] on link "Experienced Frontend React Developer Needed" at bounding box center [463, 246] width 295 height 15
click at [415, 239] on link "Experienced Frontend React Developer Needed" at bounding box center [463, 246] width 295 height 15
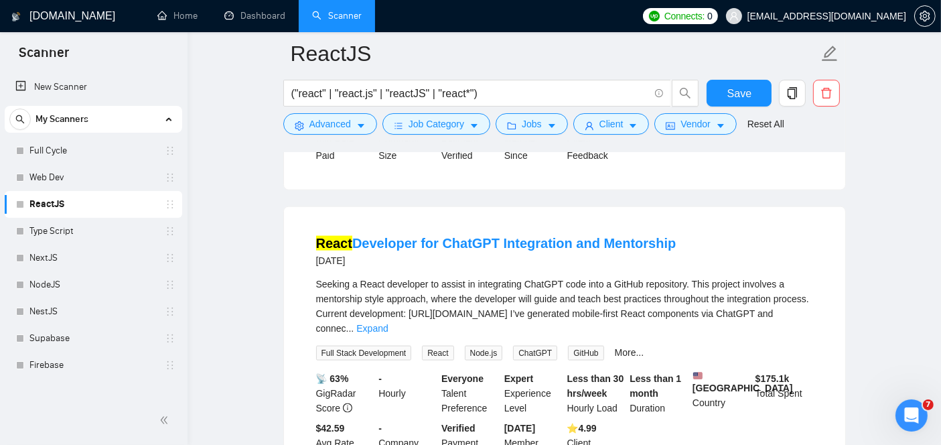
scroll to position [1622, 0]
click at [415, 235] on link "React Developer for ChatGPT Integration and Mentorship" at bounding box center [496, 242] width 360 height 15
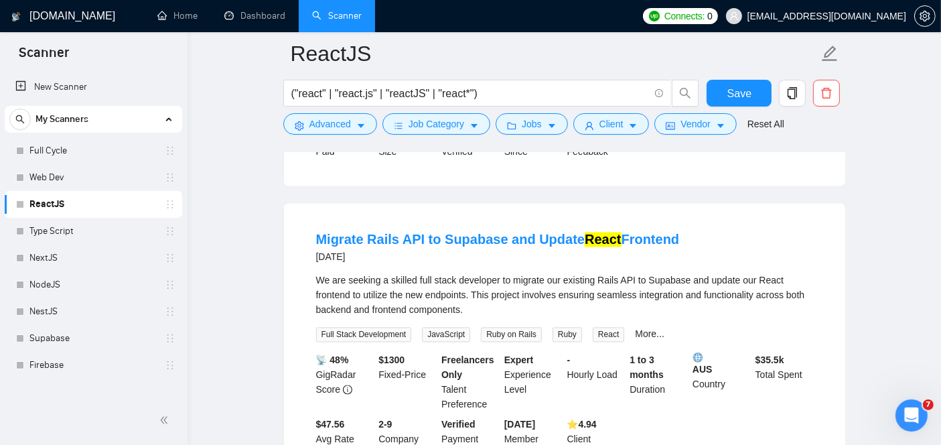
scroll to position [2491, 0]
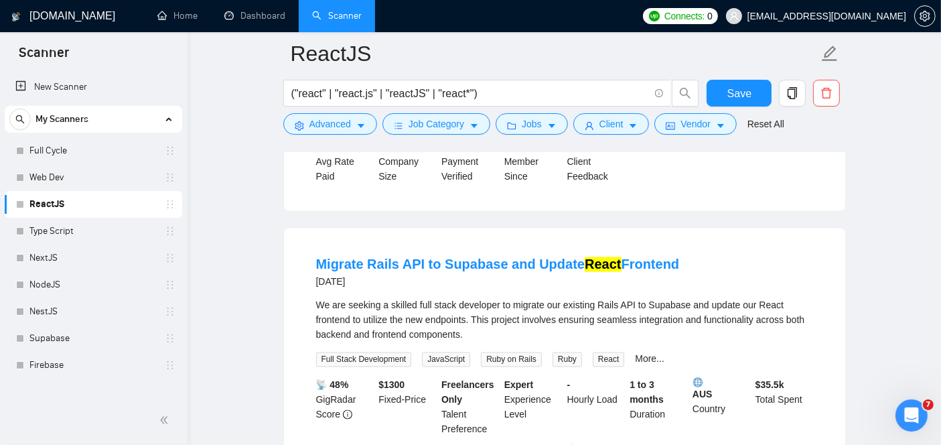
click at [471, 255] on h4 "Migrate Rails API to Supabase and Update React Frontend" at bounding box center [498, 264] width 364 height 19
click at [472, 257] on link "Migrate Rails API to Supabase and Update React Frontend" at bounding box center [498, 264] width 364 height 15
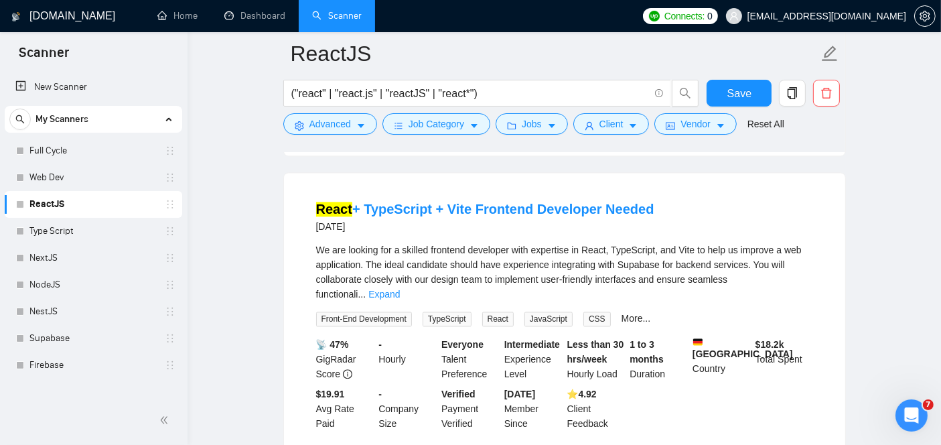
scroll to position [2899, 0]
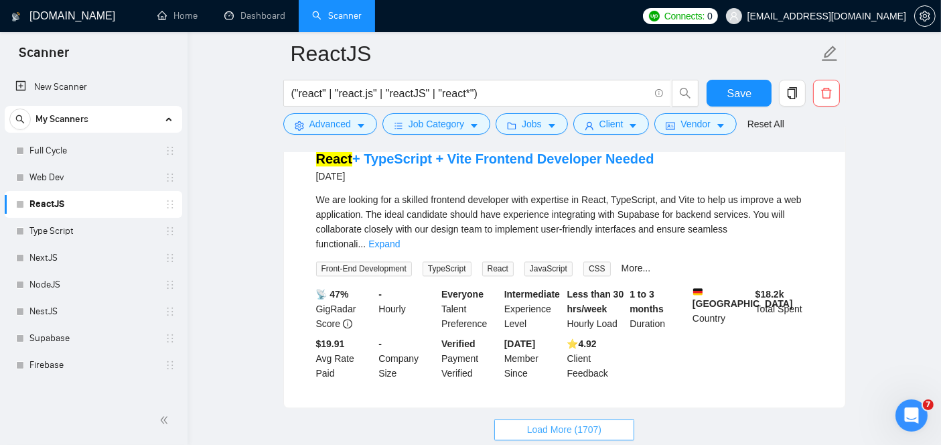
click at [550, 422] on span "Load More (1707)" at bounding box center [564, 429] width 74 height 15
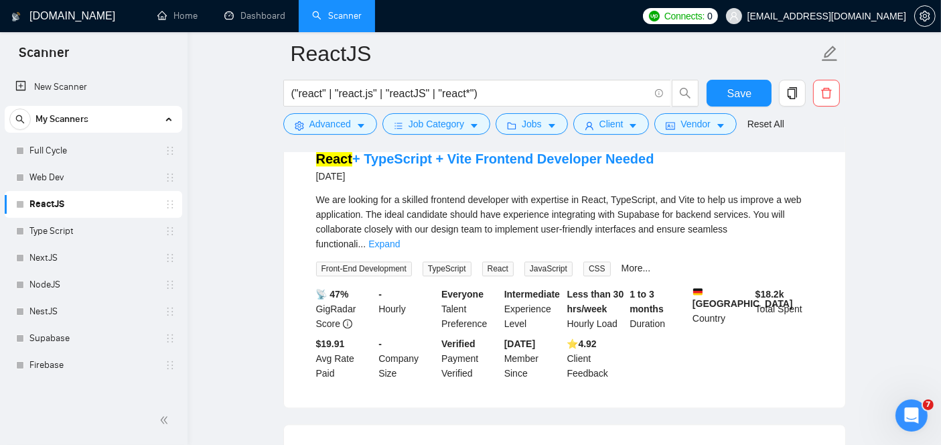
click at [550, 328] on div "Senior React + TypeScript Developer for Education SaaS (Stripe + Firebase + AI)…" at bounding box center [564, 386] width 563 height 6010
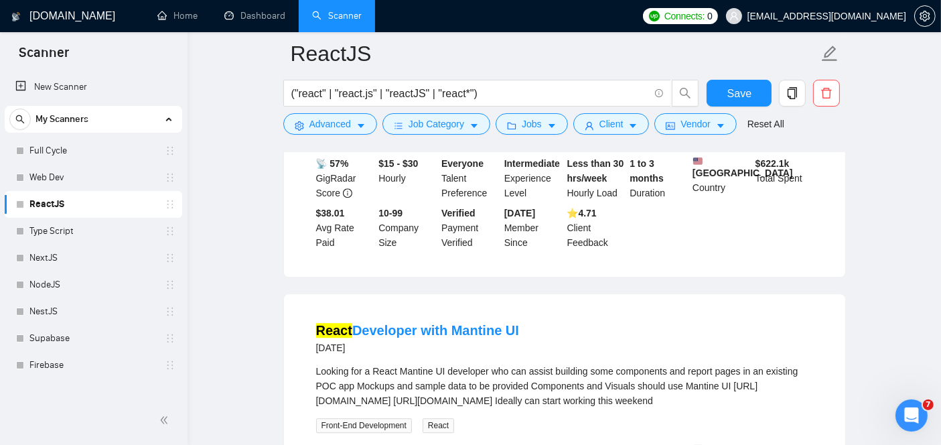
scroll to position [3604, 0]
click at [478, 323] on link "React Developer with Mantine UI" at bounding box center [417, 330] width 203 height 15
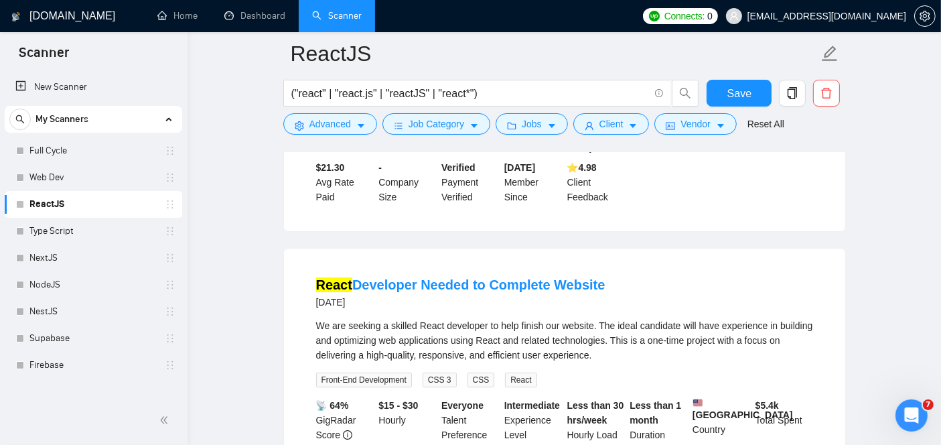
scroll to position [4849, 0]
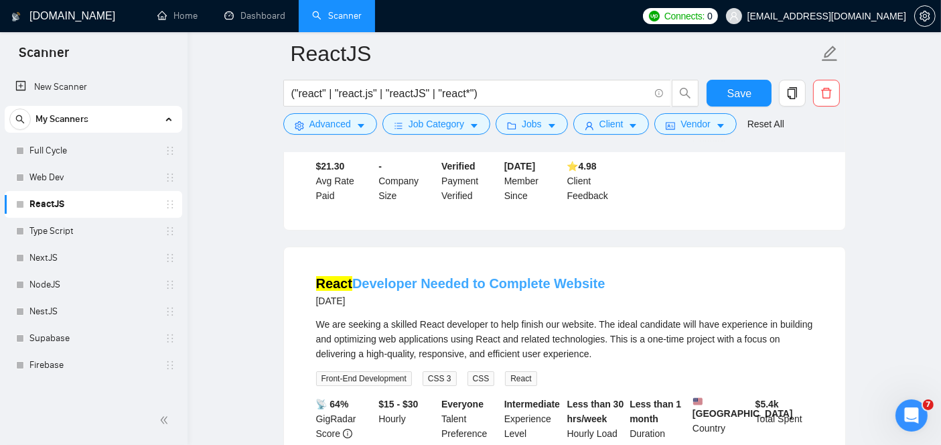
click at [427, 276] on link "React Developer Needed to Complete Website" at bounding box center [460, 283] width 289 height 15
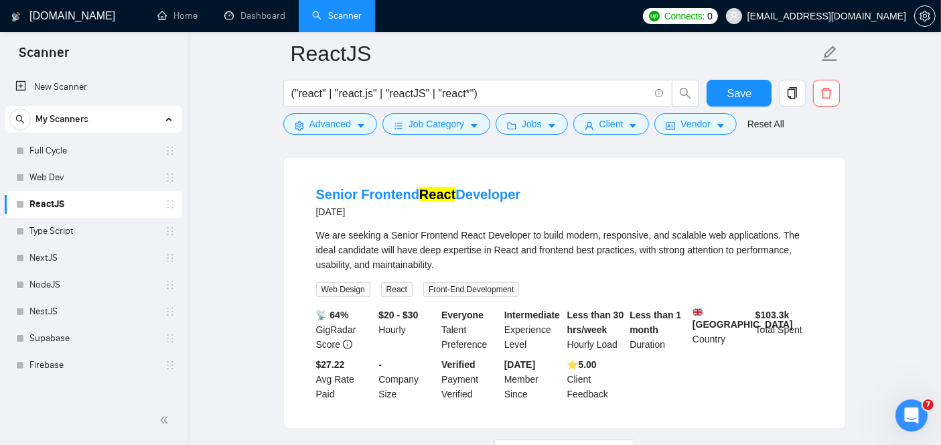
scroll to position [5853, 0]
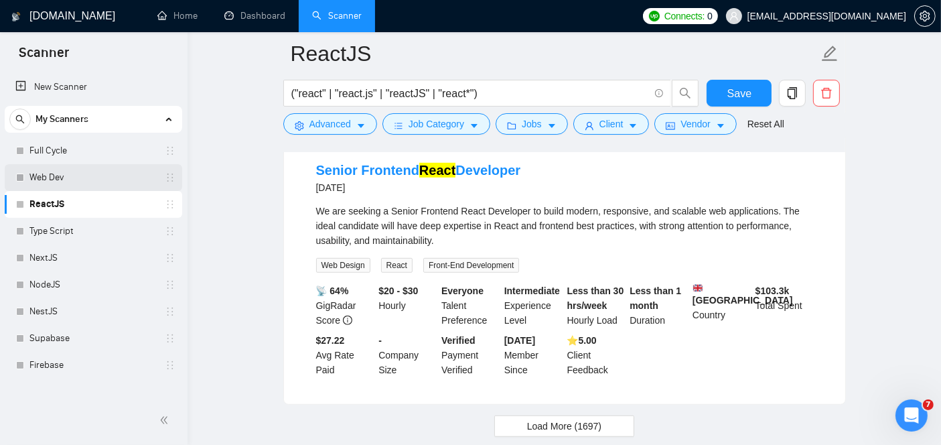
click at [117, 183] on link "Web Dev" at bounding box center [92, 177] width 127 height 27
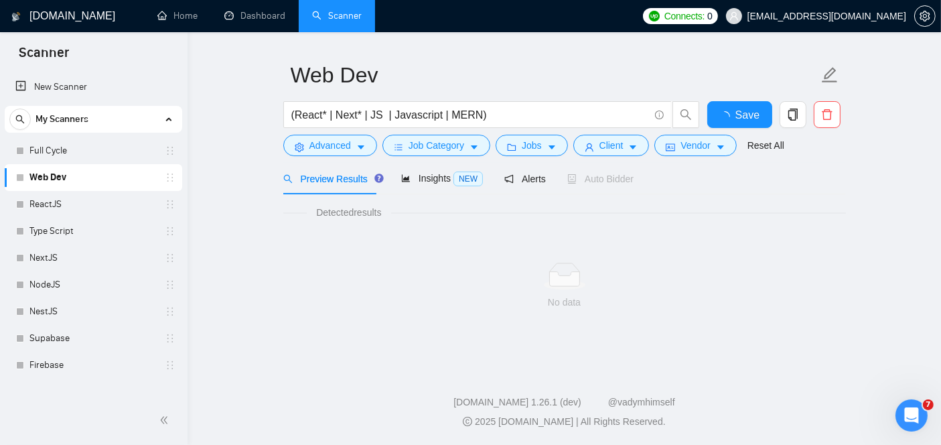
scroll to position [32, 0]
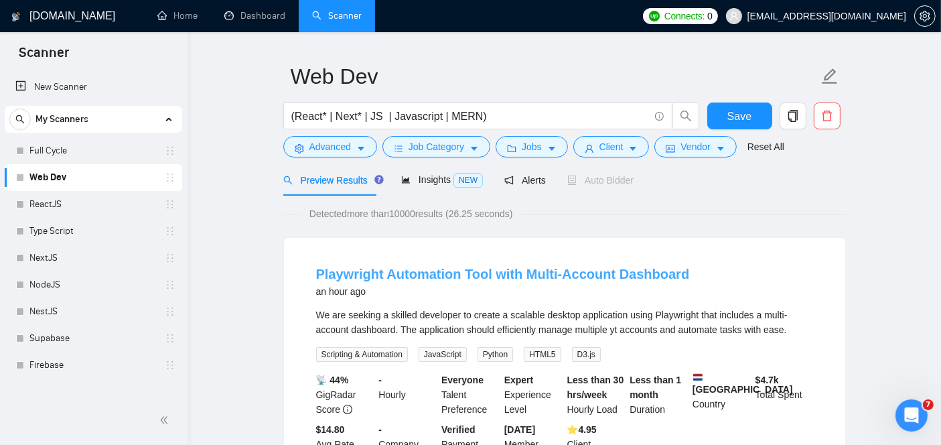
click at [403, 273] on link "Playwright Automation Tool with Multi-Account Dashboard" at bounding box center [503, 274] width 374 height 15
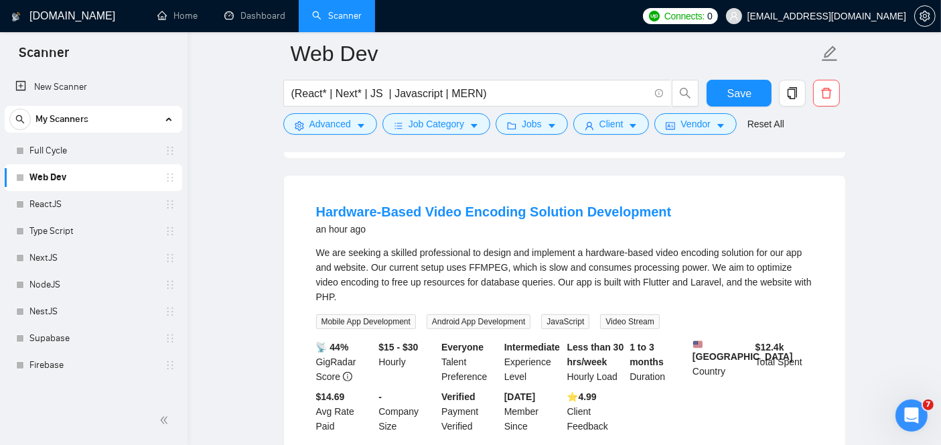
scroll to position [379, 0]
click at [447, 211] on link "Hardware-Based Video Encoding Solution Development" at bounding box center [494, 210] width 356 height 15
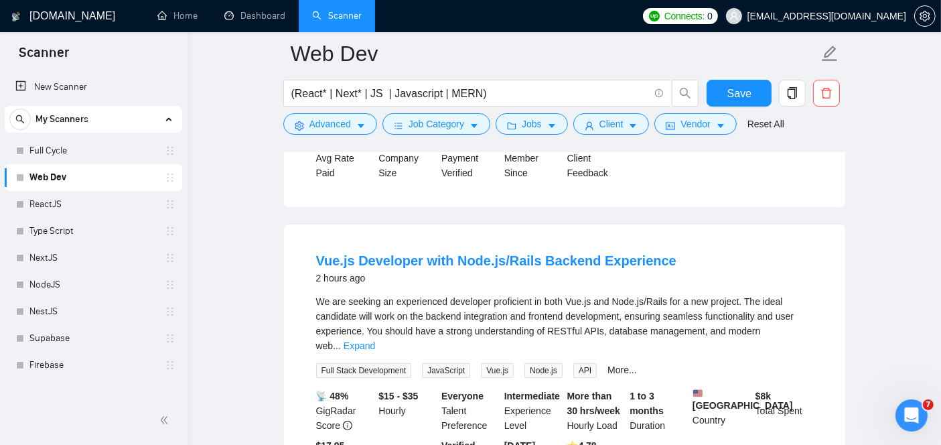
scroll to position [632, 0]
click at [55, 354] on link "Firebase" at bounding box center [92, 365] width 127 height 27
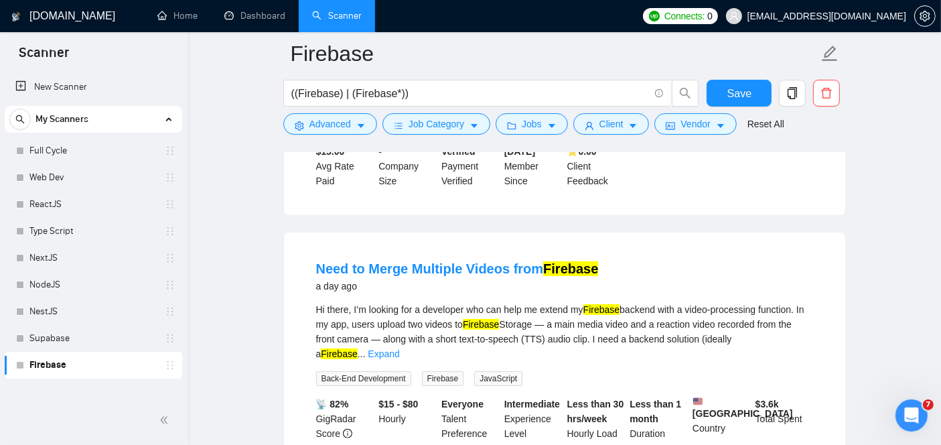
scroll to position [352, 0]
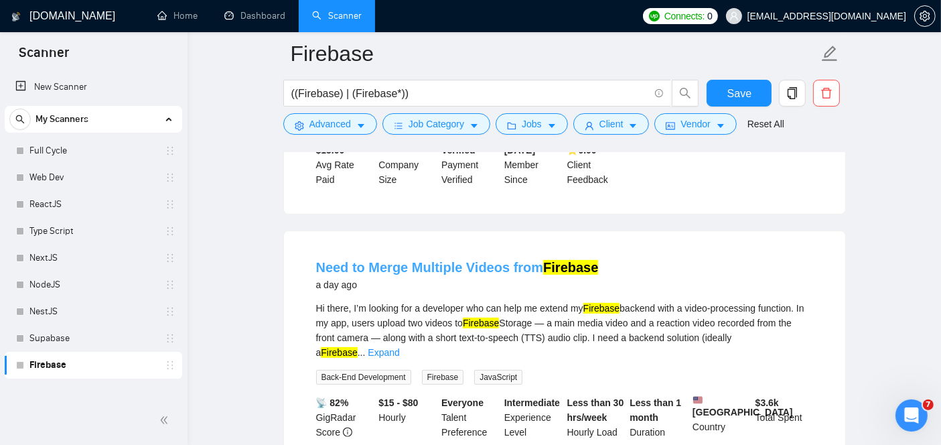
click at [433, 260] on link "Need to Merge Multiple Videos from Firebase" at bounding box center [457, 267] width 283 height 15
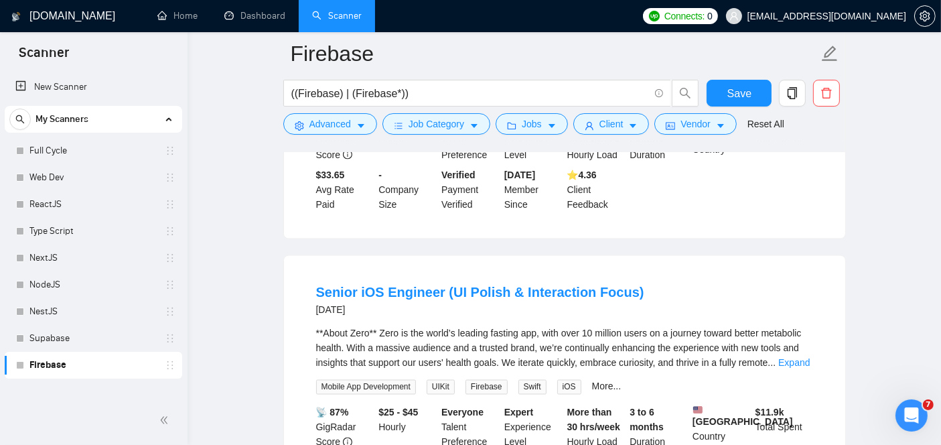
scroll to position [2152, 0]
click at [358, 285] on link "Senior iOS Engineer (UI Polish & Interaction Focus)" at bounding box center [480, 292] width 328 height 15
